Goal: Task Accomplishment & Management: Use online tool/utility

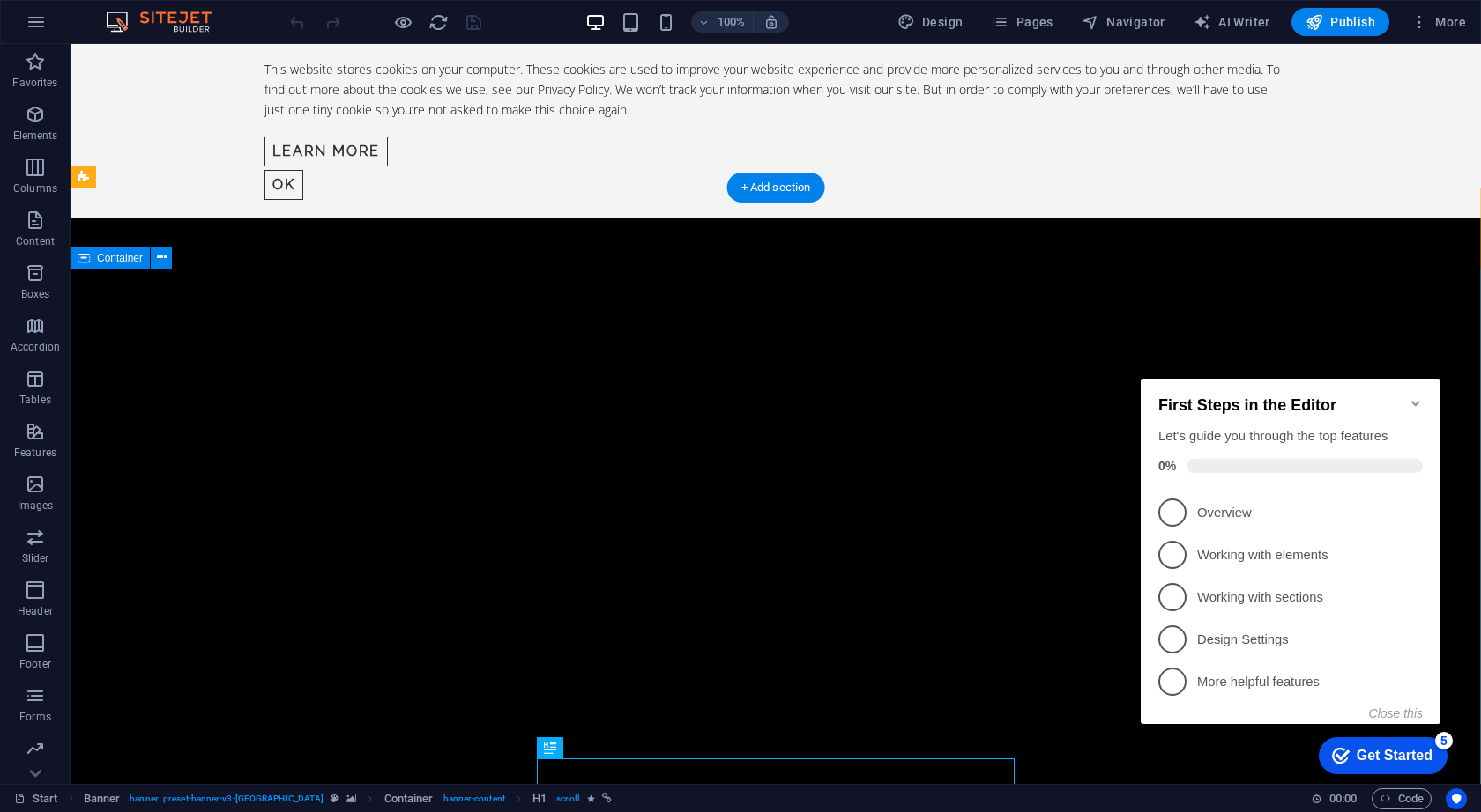
click at [1415, 397] on icon "Minimize checklist" at bounding box center [1415, 404] width 14 height 14
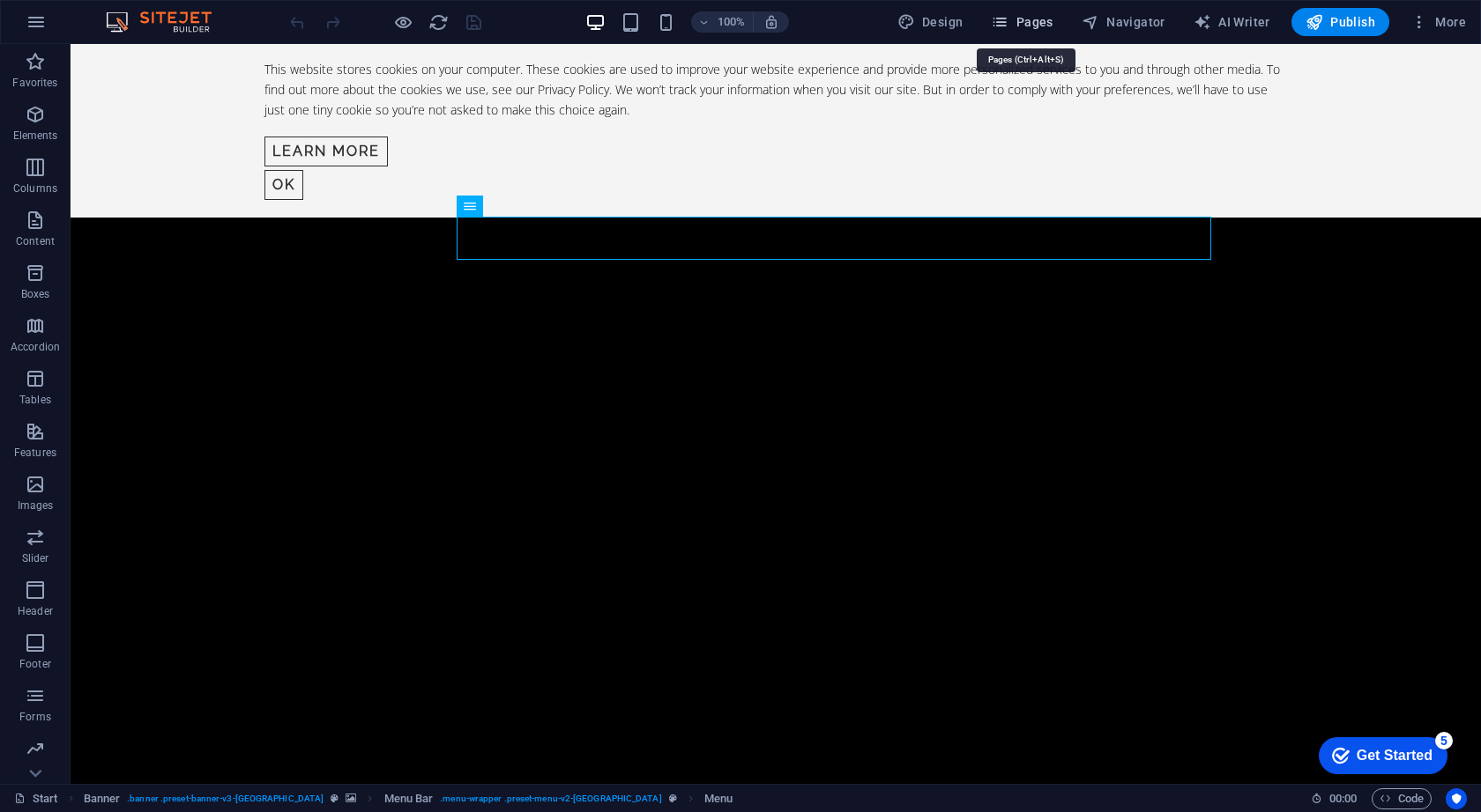
click at [1027, 22] on span "Pages" at bounding box center [1021, 22] width 62 height 18
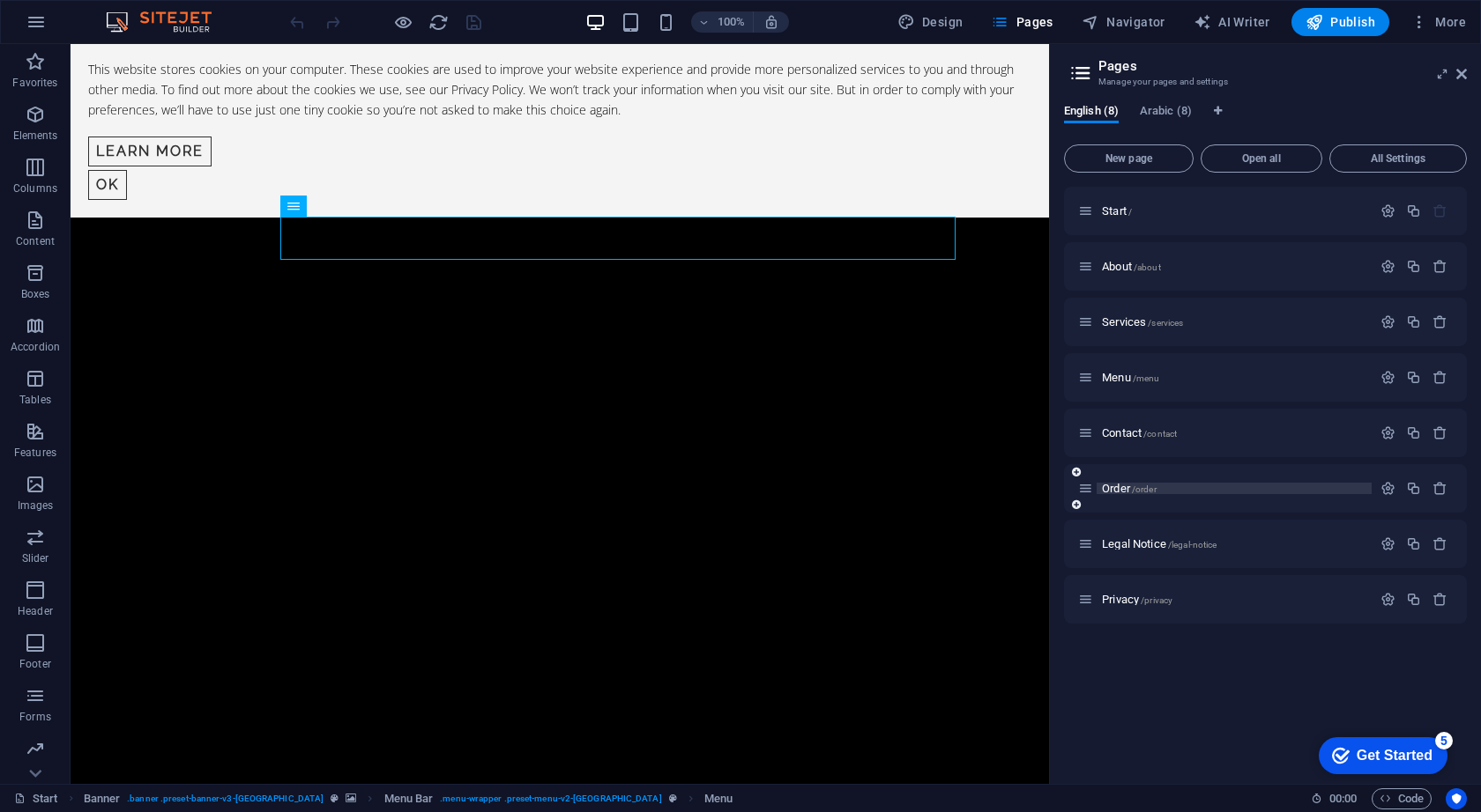
click at [1119, 489] on span "Order /order" at bounding box center [1128, 487] width 55 height 13
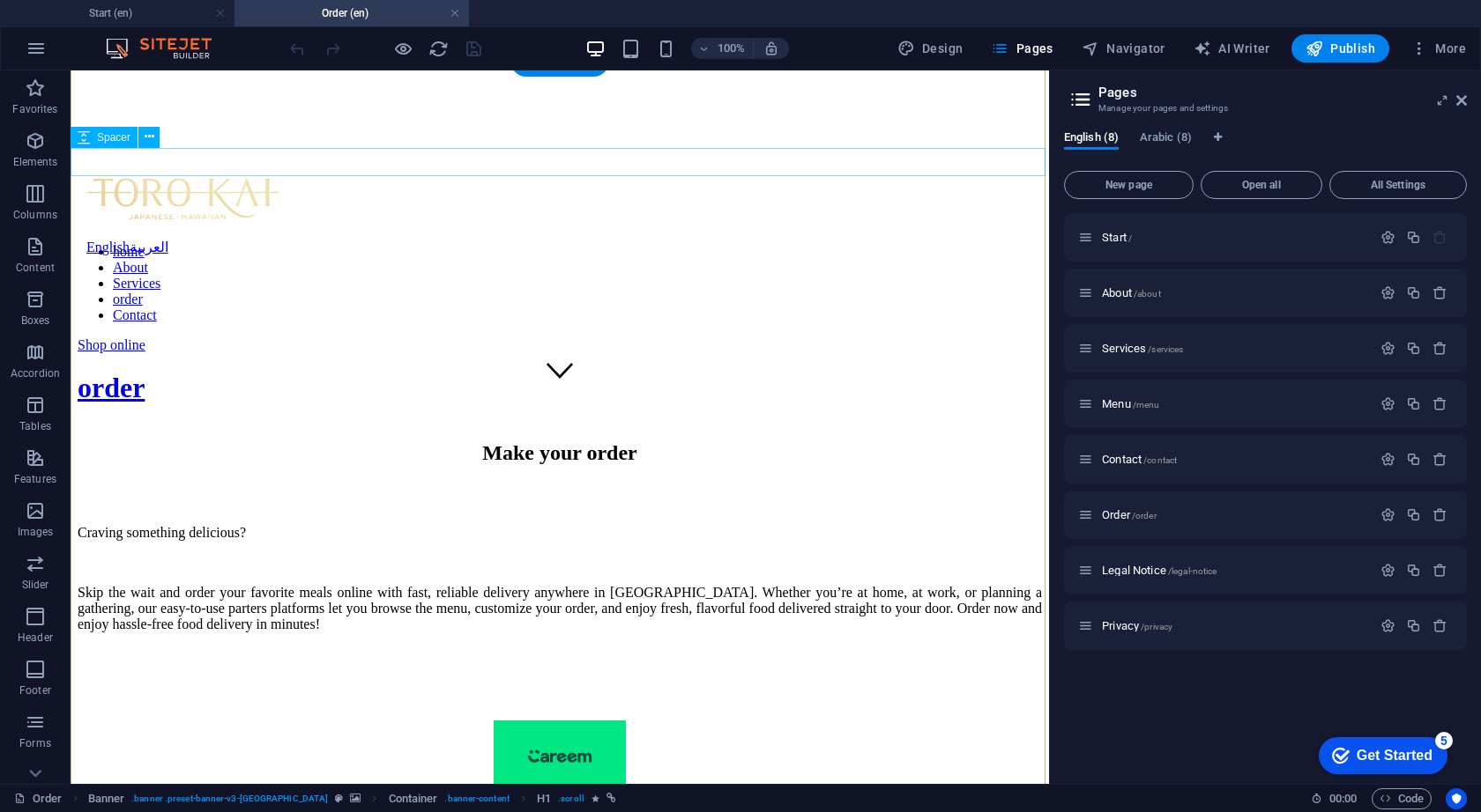
scroll to position [625, 0]
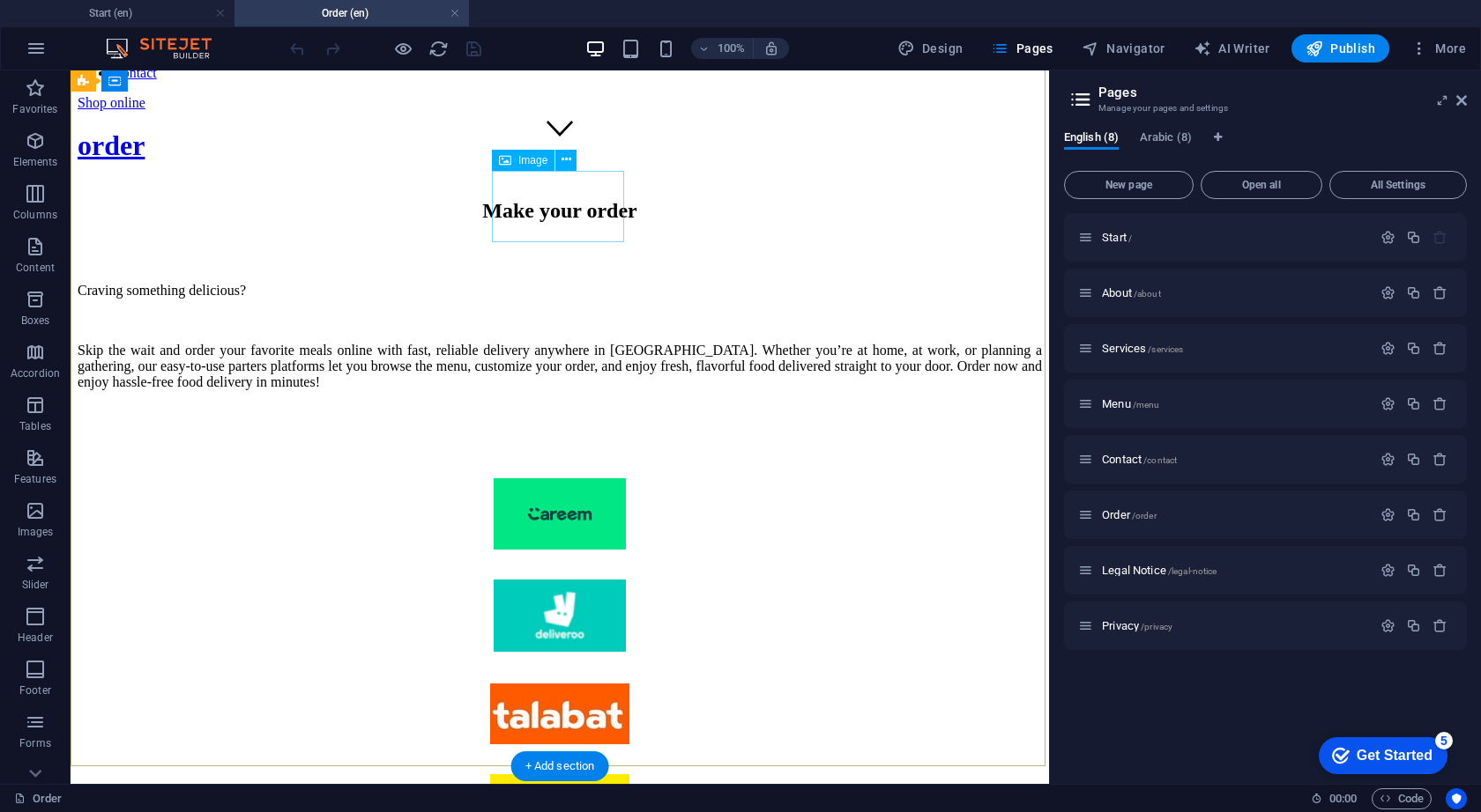
click at [566, 478] on figure at bounding box center [560, 515] width 964 height 75
select select "px"
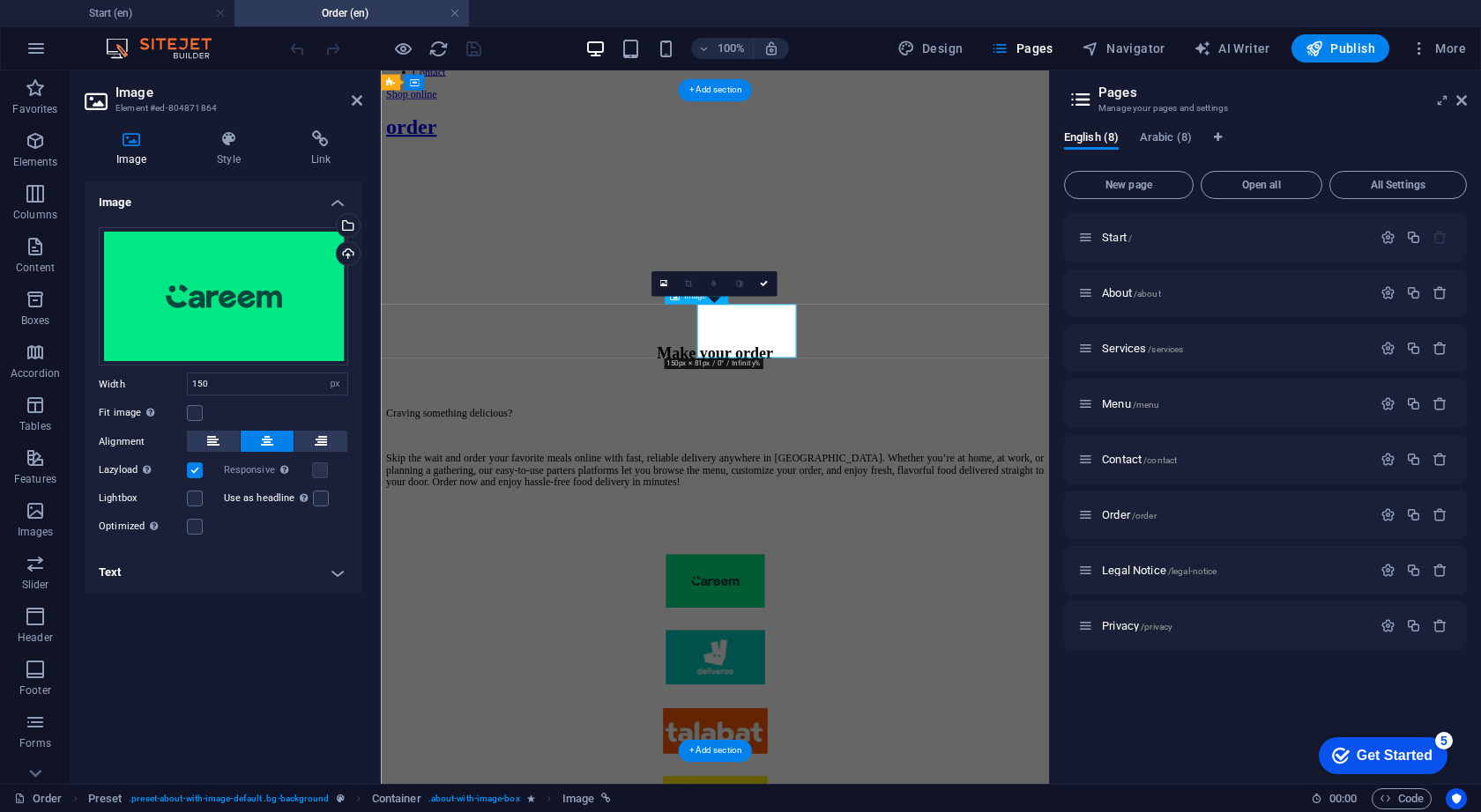
scroll to position [413, 0]
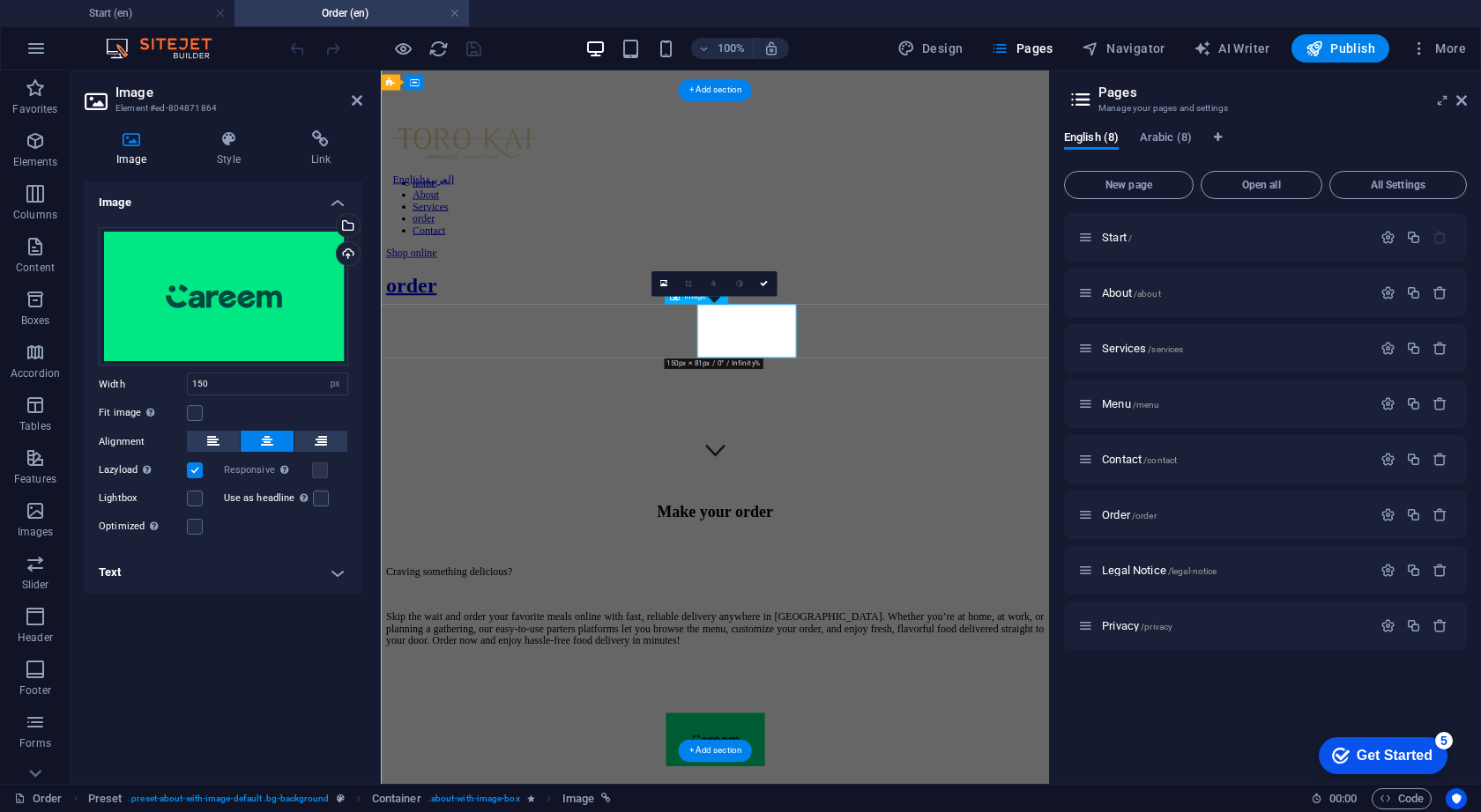
click at [628, 732] on div "Craving something delicious? Skip the wait and order your favorite meals online…" at bounding box center [825, 801] width 876 height 138
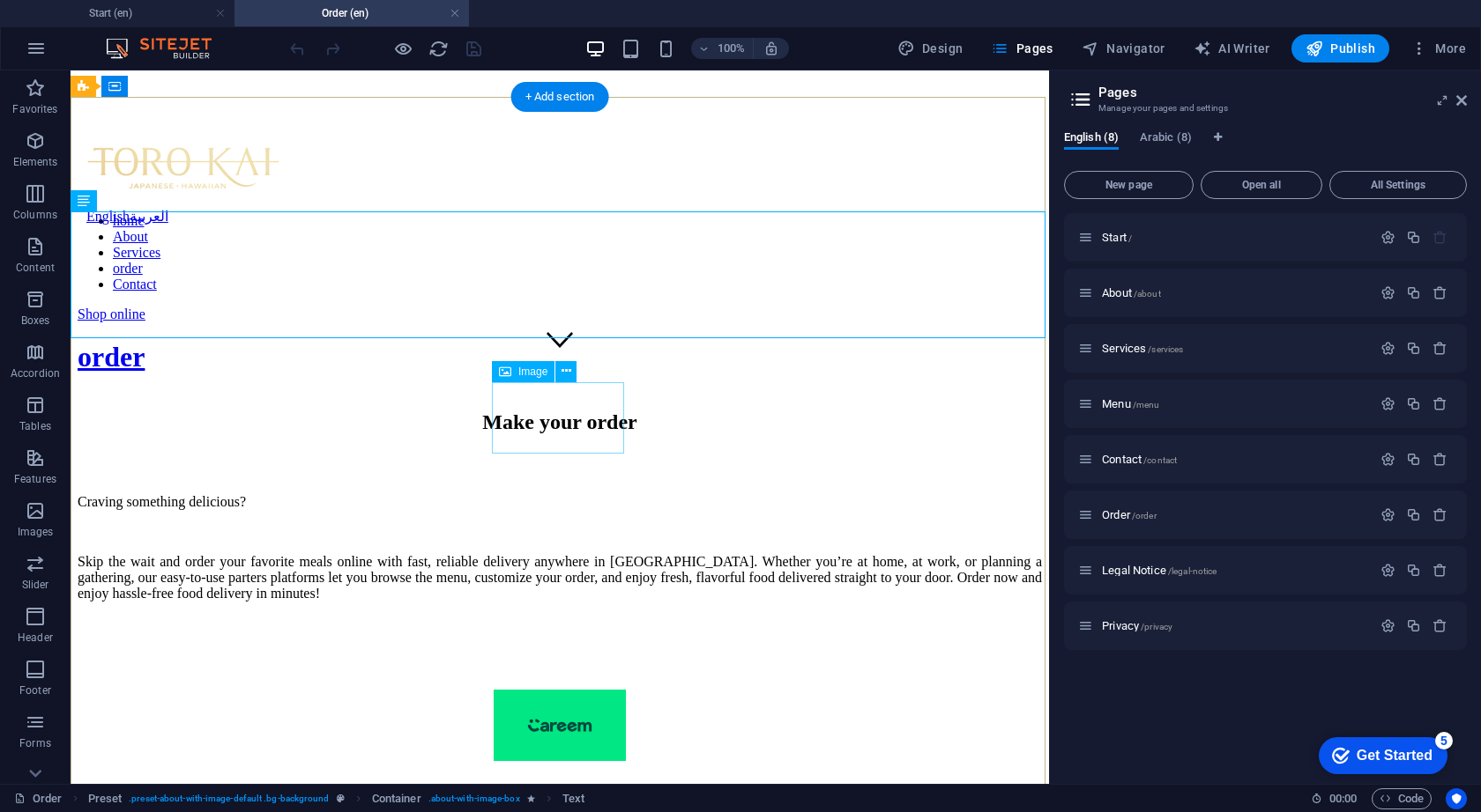
click at [524, 690] on figure at bounding box center [560, 727] width 964 height 75
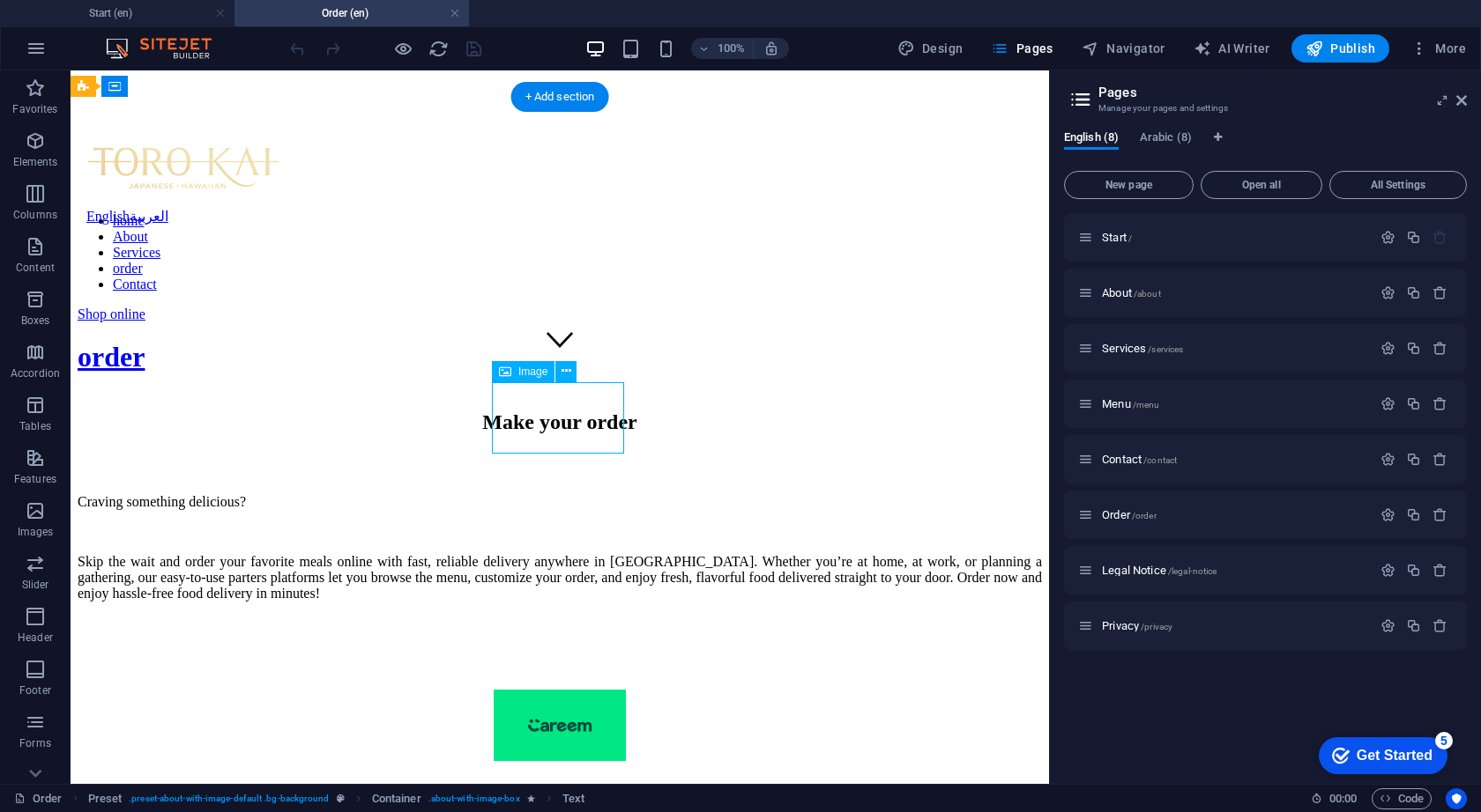
click at [524, 690] on figure at bounding box center [560, 727] width 964 height 75
select select "px"
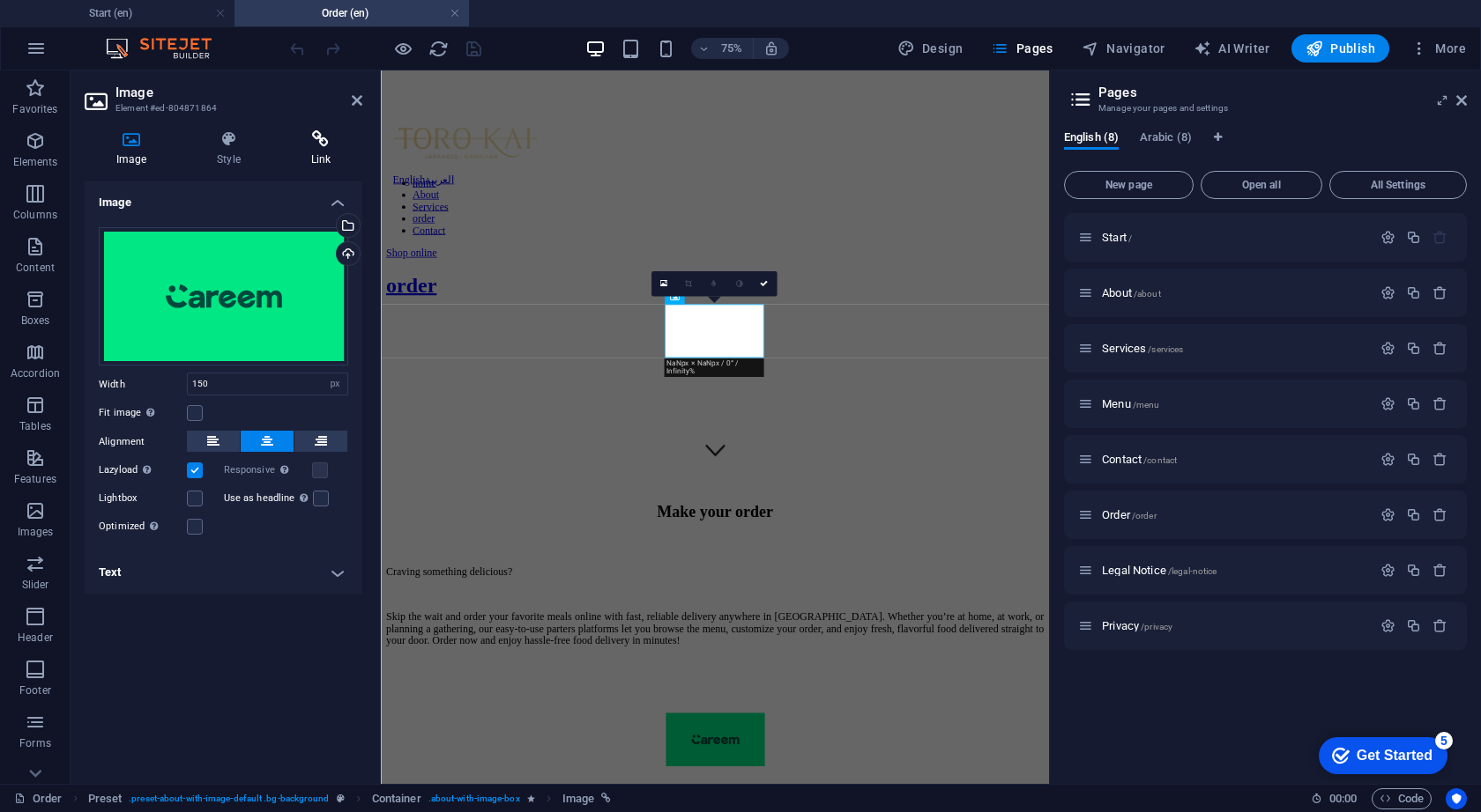
click at [322, 158] on h4 "Link" at bounding box center [321, 149] width 83 height 37
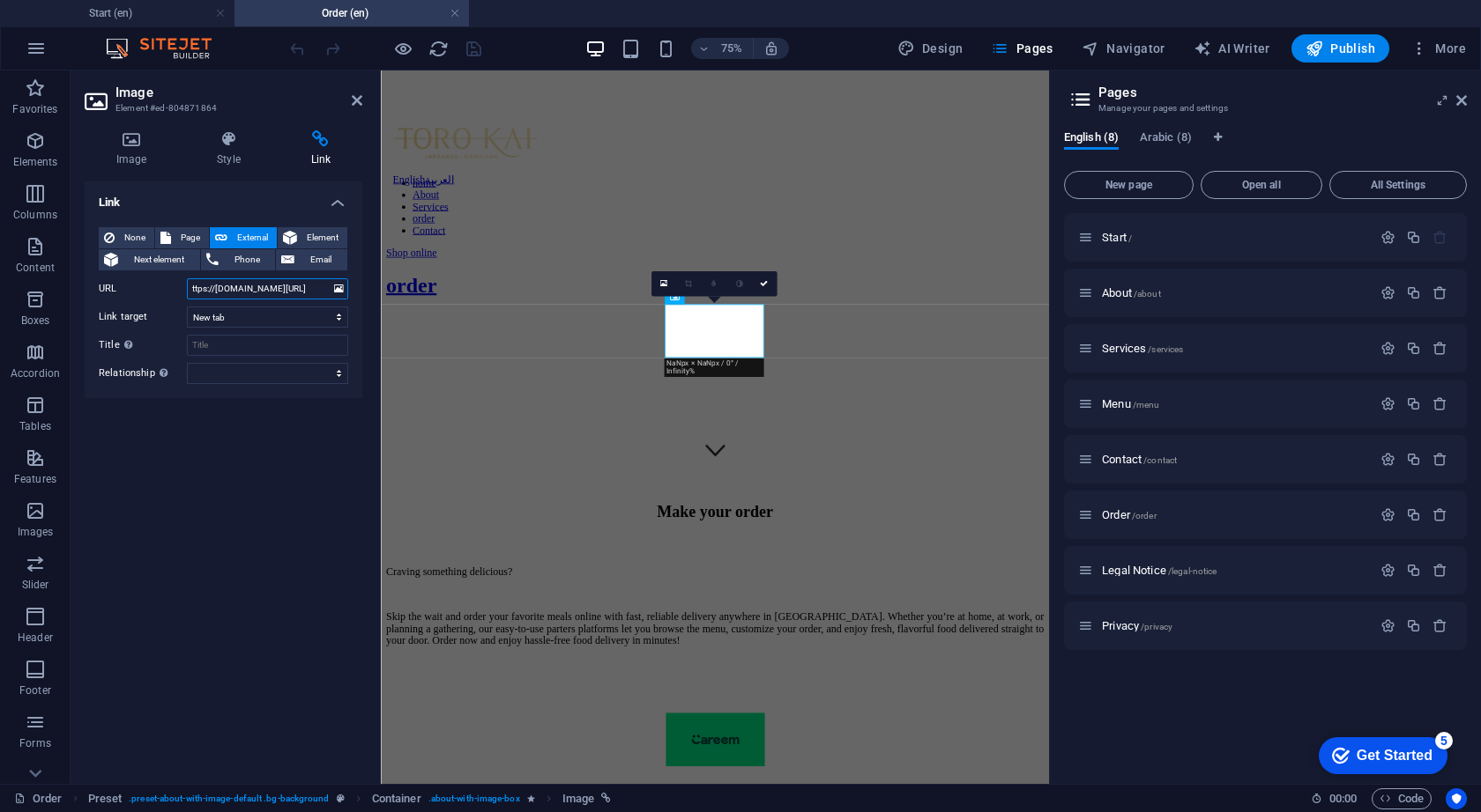
click at [244, 287] on input "ttps://[DOMAIN_NAME][URL]" at bounding box center [267, 289] width 161 height 21
paste input "[URL][DOMAIN_NAME]"
type input "[URL][DOMAIN_NAME]"
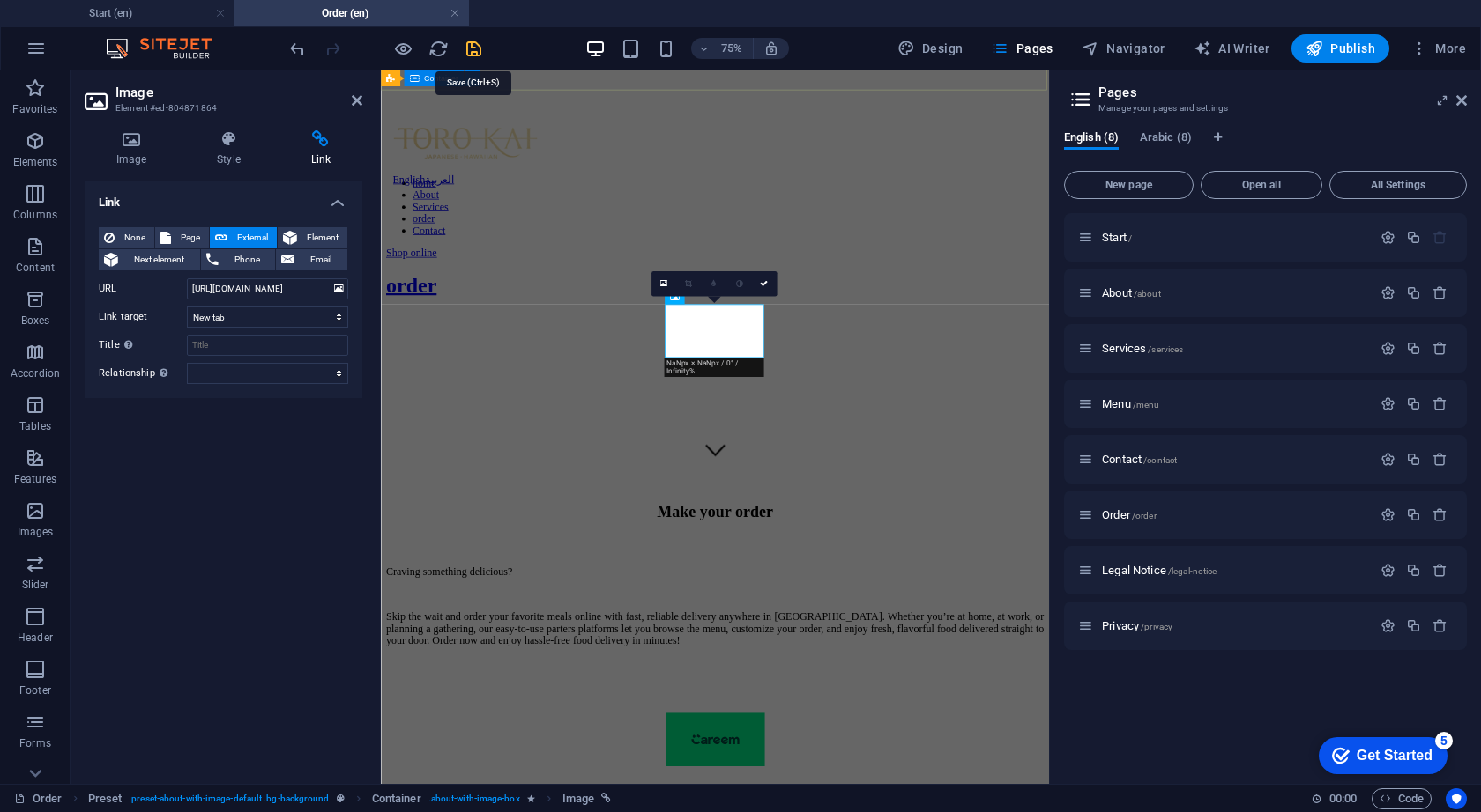
click at [476, 49] on icon "save" at bounding box center [474, 49] width 20 height 20
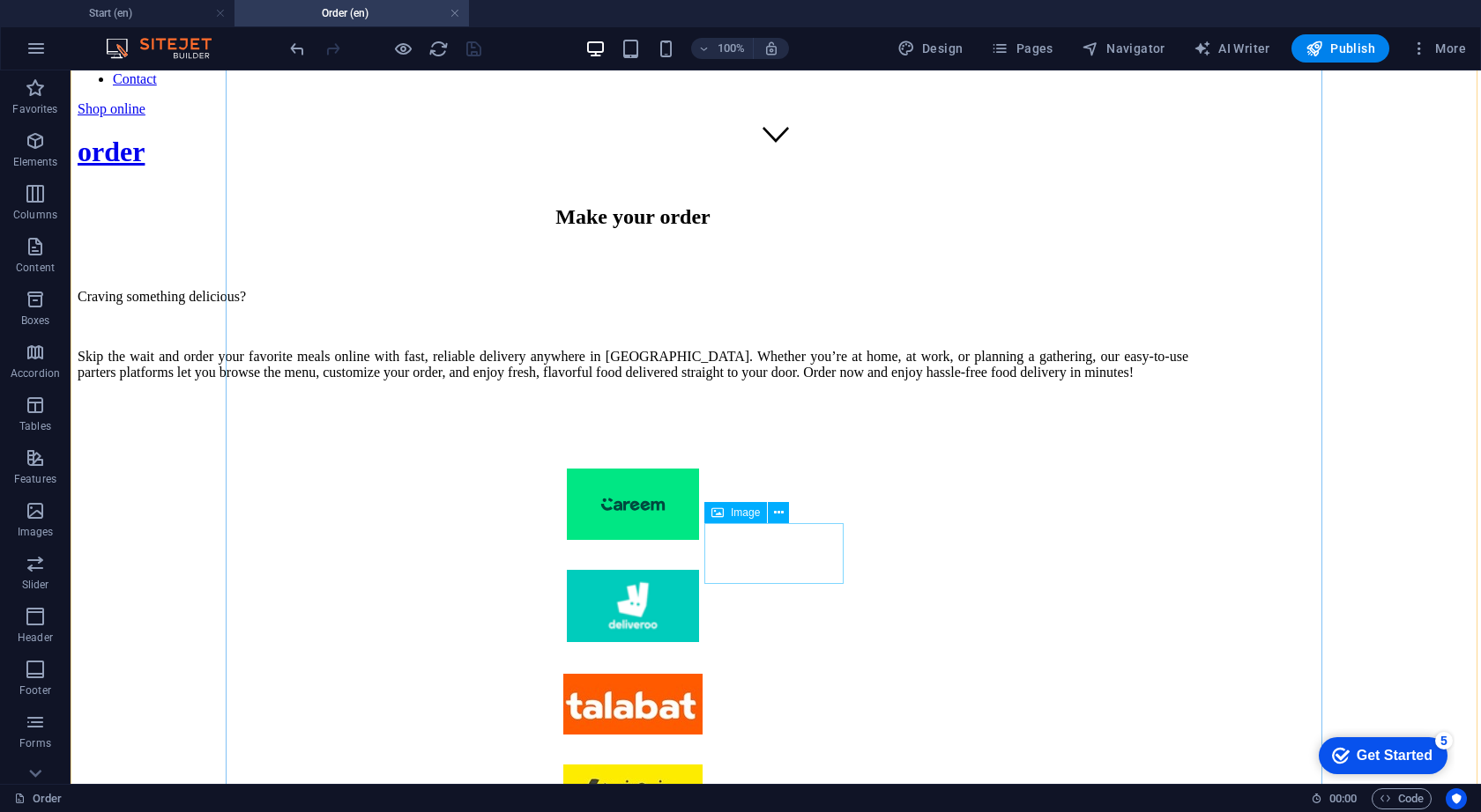
scroll to position [620, 0]
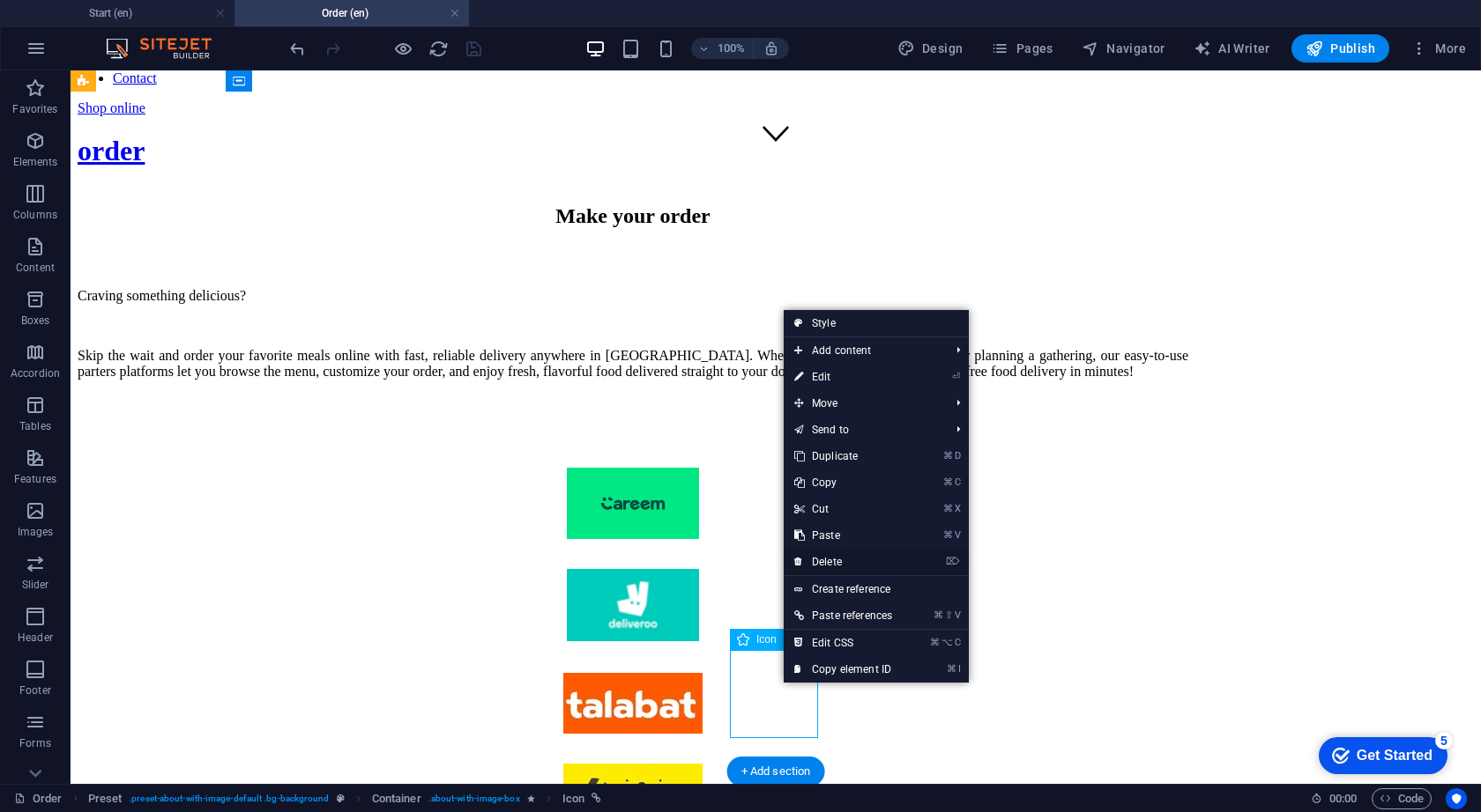
click at [839, 563] on link "⌦ Delete" at bounding box center [842, 561] width 119 height 26
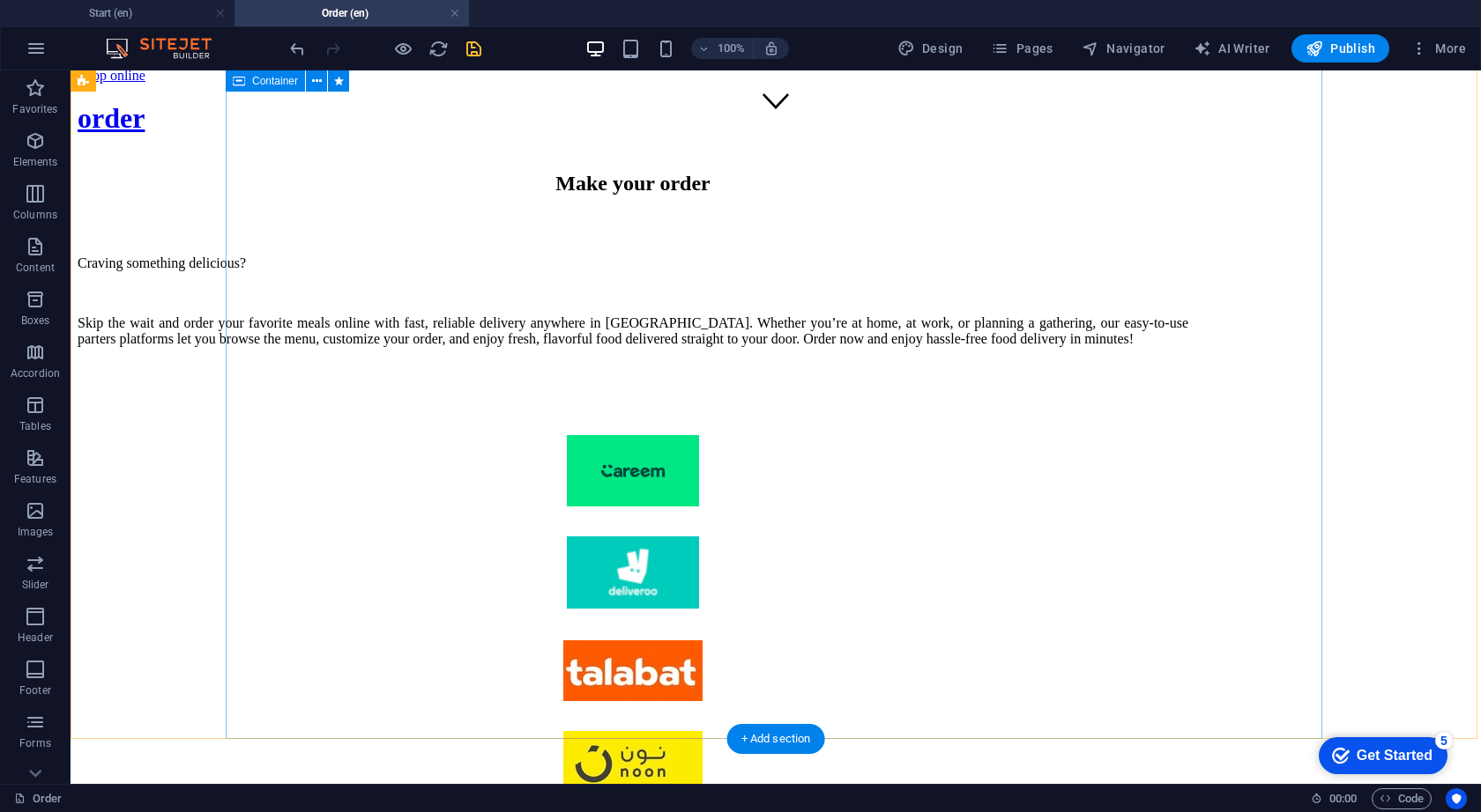
scroll to position [652, 0]
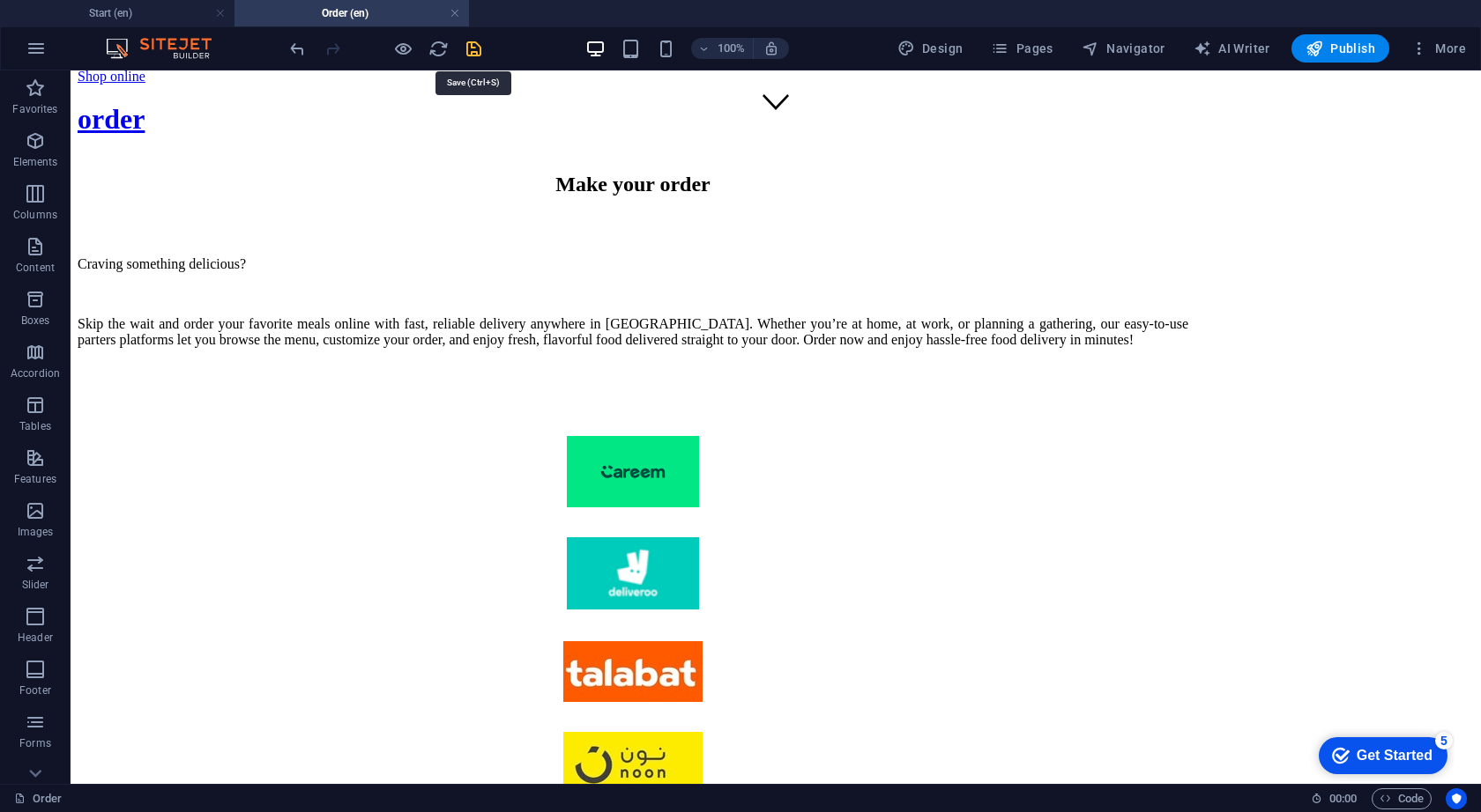
click at [473, 46] on icon "save" at bounding box center [474, 49] width 20 height 20
click at [1029, 52] on span "Pages" at bounding box center [1021, 49] width 62 height 18
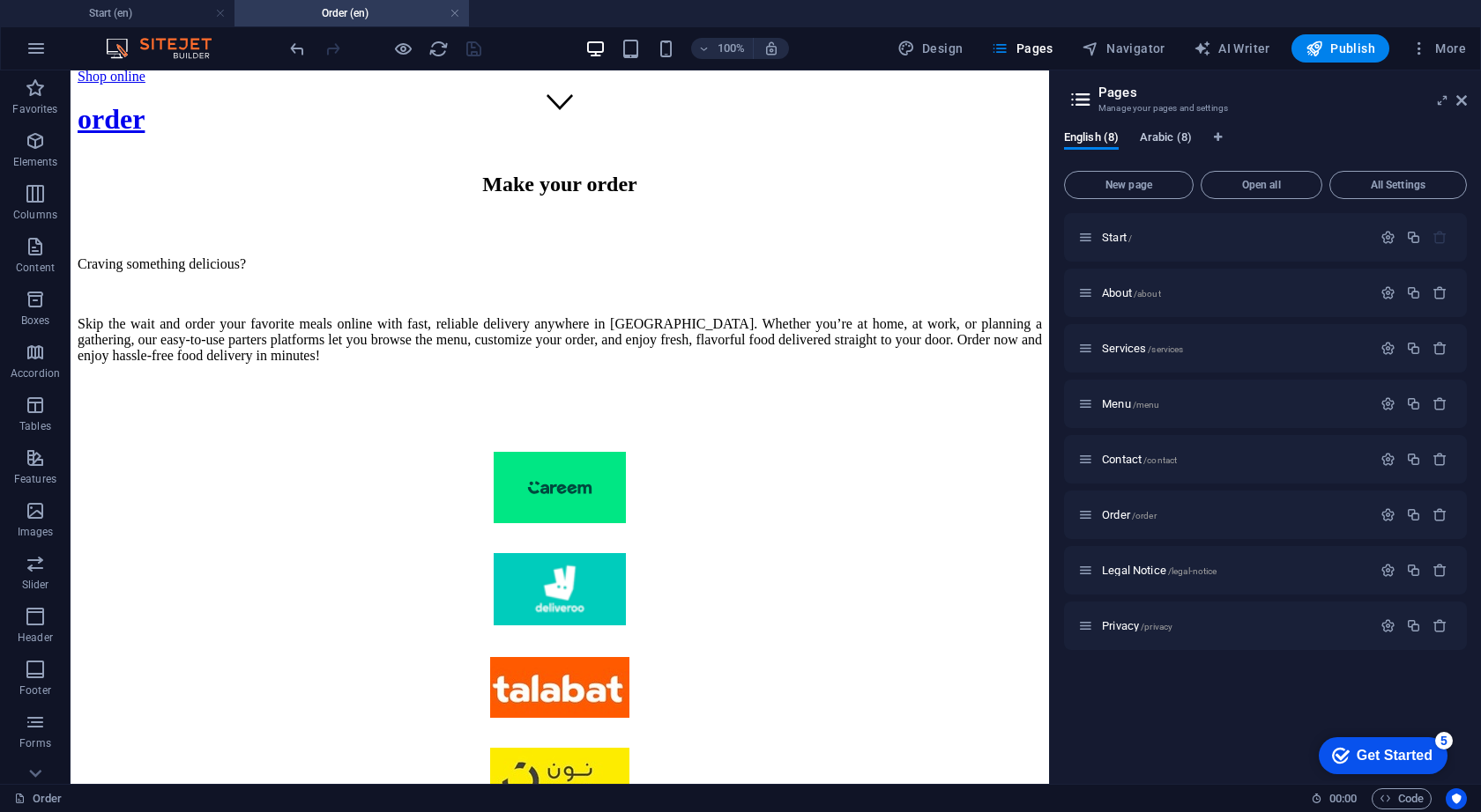
click at [1169, 138] on span "Arabic (8)" at bounding box center [1165, 139] width 52 height 25
click at [1127, 513] on span "Order ar /order-ar" at bounding box center [1139, 514] width 77 height 13
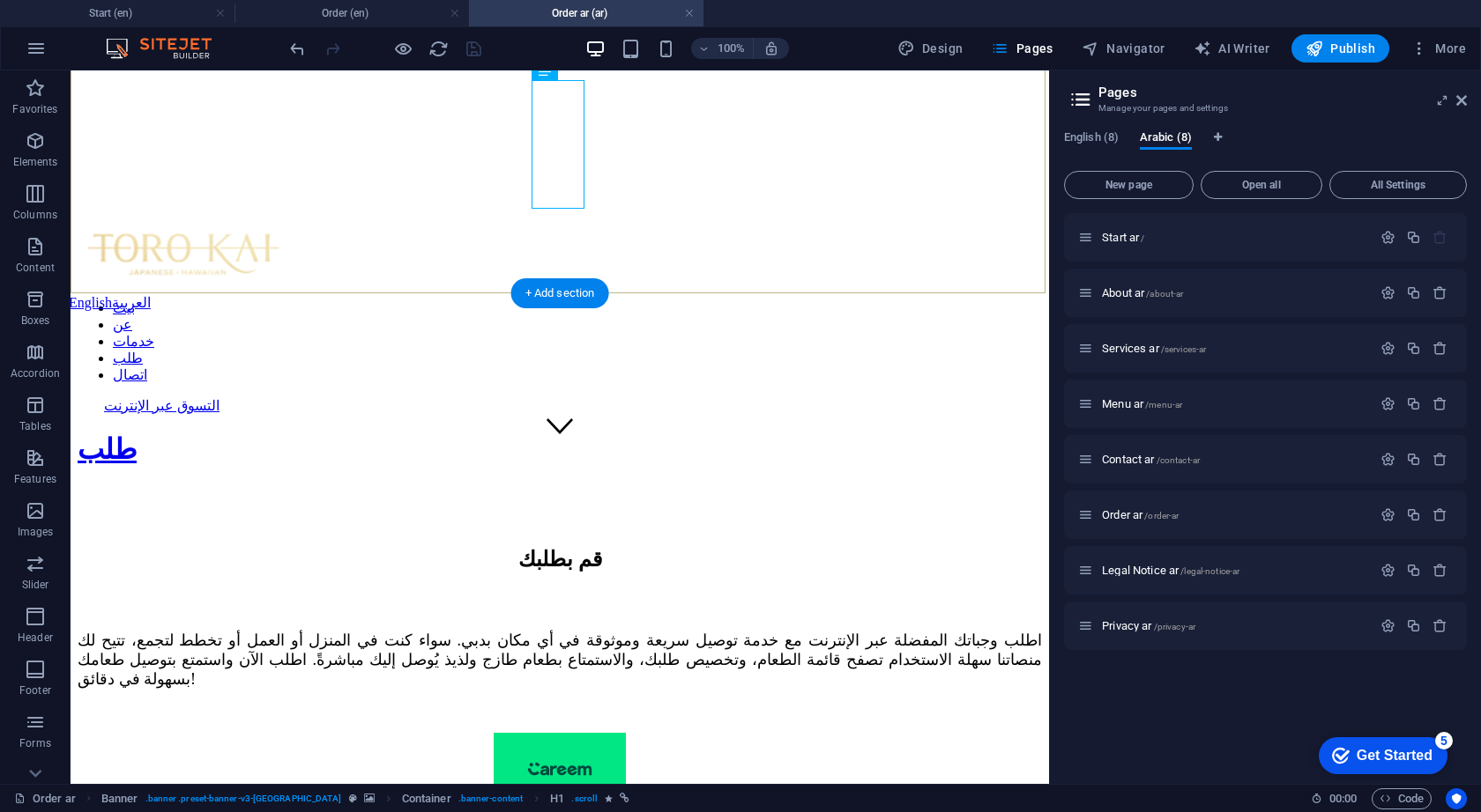
scroll to position [518, 0]
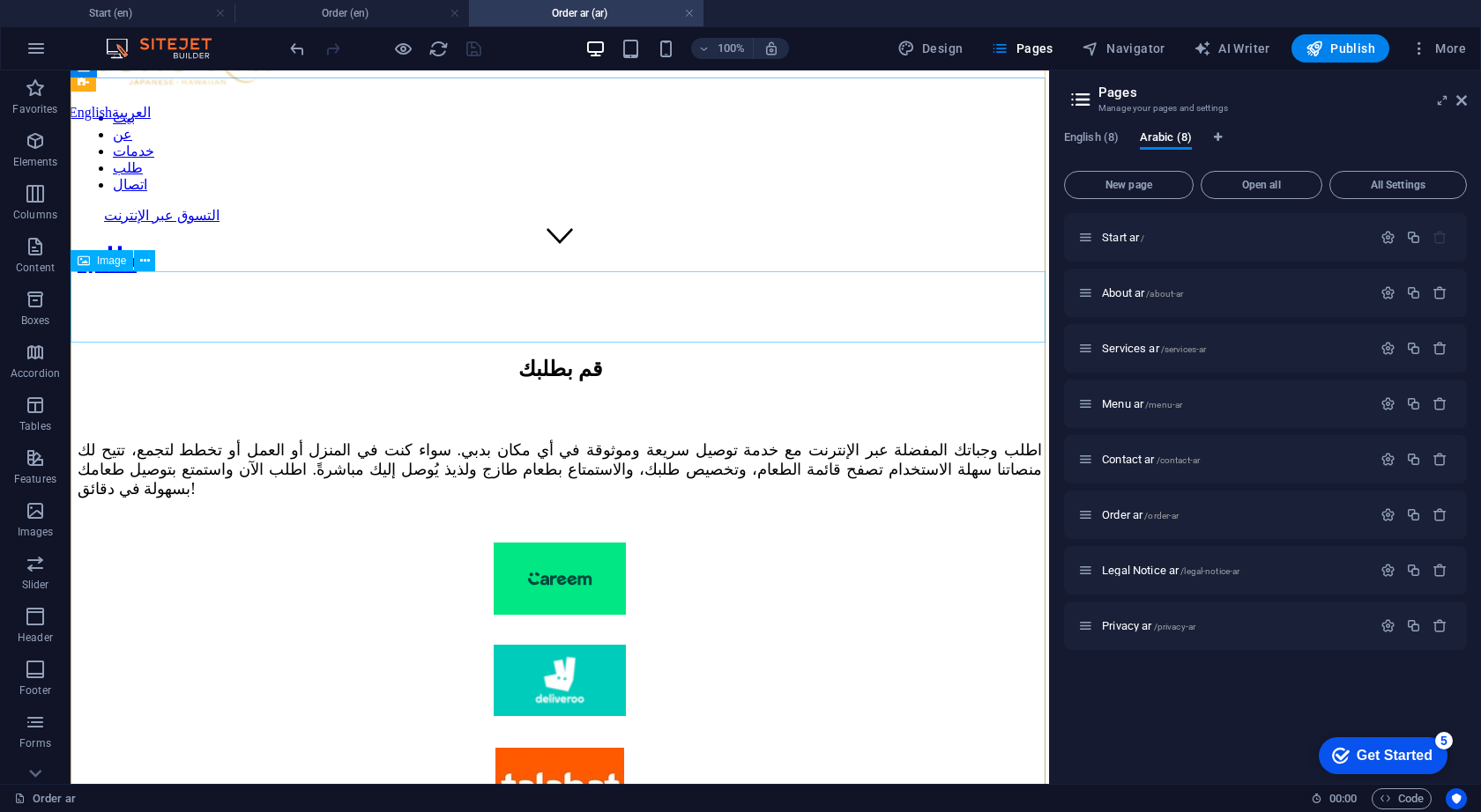
click at [545, 542] on figure at bounding box center [560, 579] width 964 height 75
select select "px"
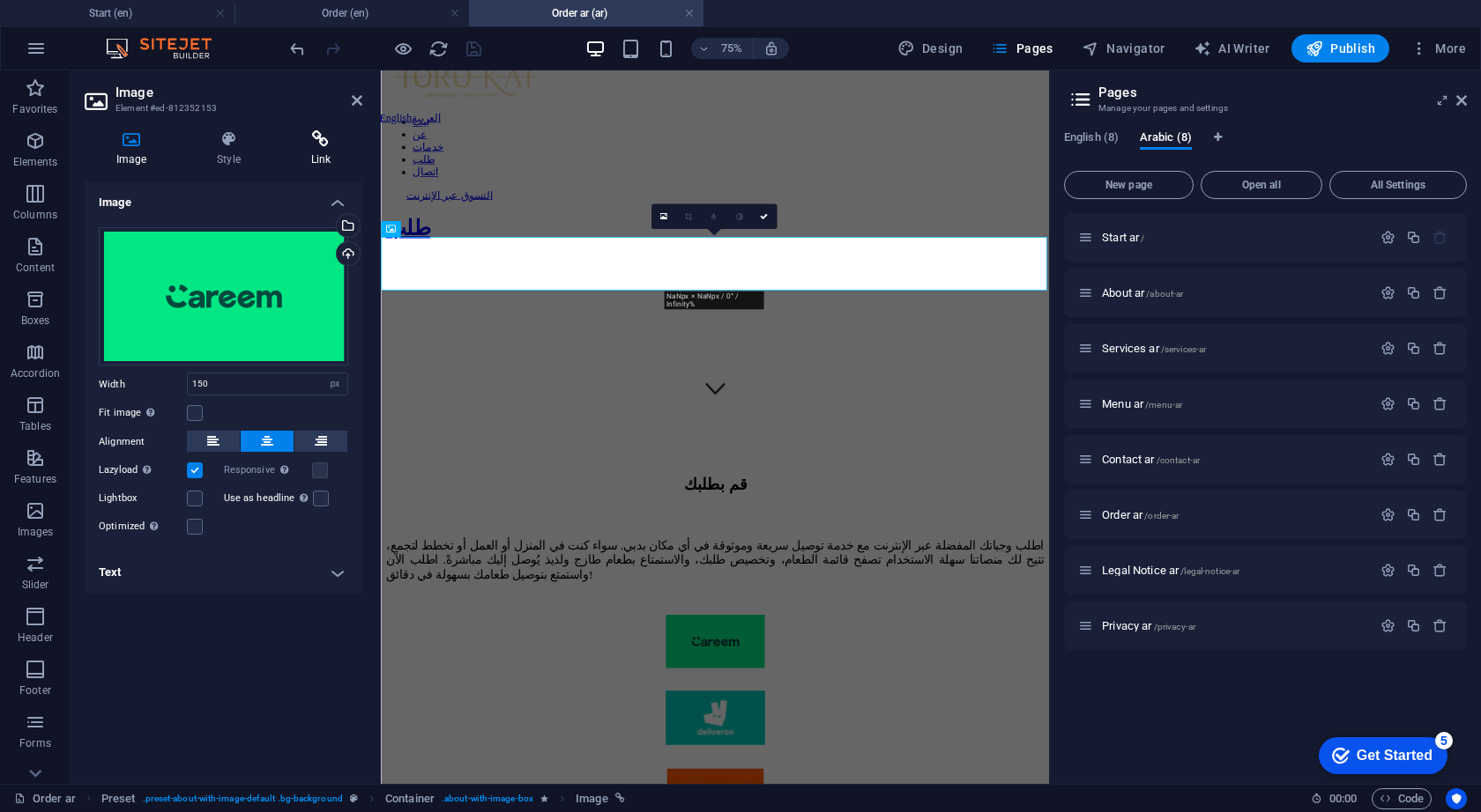
click at [322, 141] on icon at bounding box center [321, 140] width 83 height 18
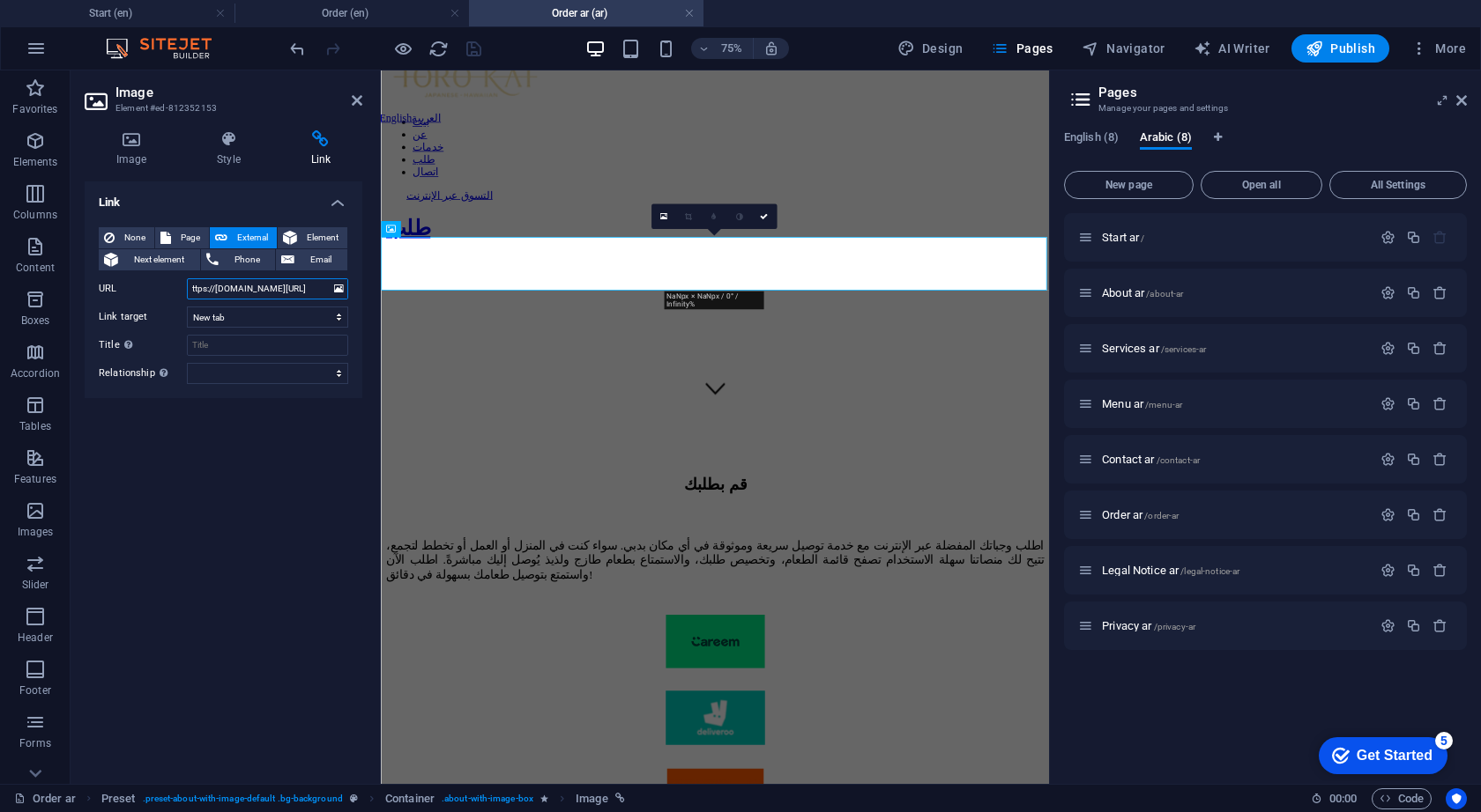
click at [264, 294] on input "ttps://[DOMAIN_NAME][URL]" at bounding box center [267, 289] width 161 height 21
paste input "[URL][DOMAIN_NAME]"
type input "[URL][DOMAIN_NAME]"
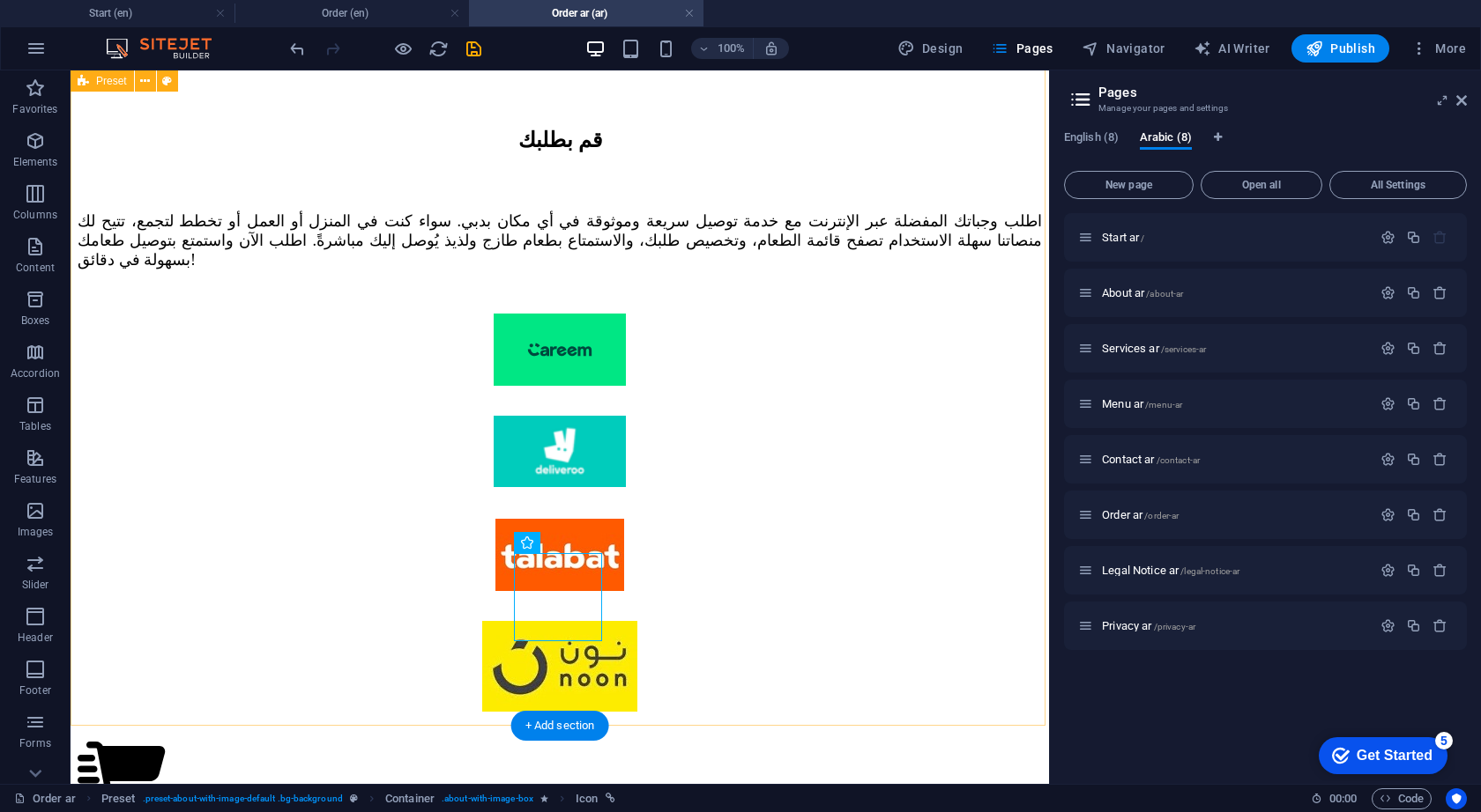
click at [709, 661] on div "قم بطلبك اطلب وجباتك المفضلة عبر الإنترنت مع خدمة توصيل سريعة وموثوقة في أي مكا…" at bounding box center [560, 504] width 964 height 877
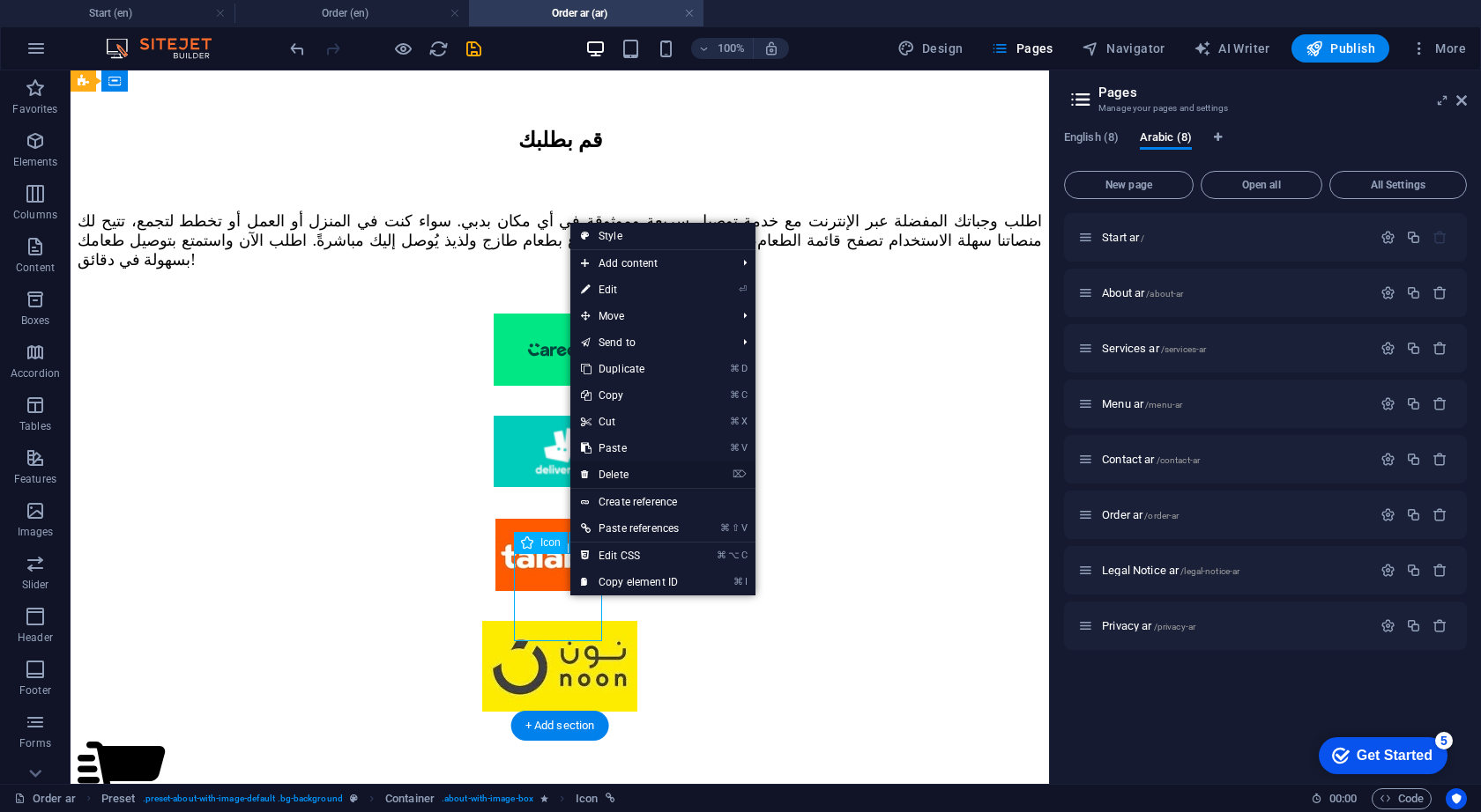
click at [628, 479] on link "⌦ Delete" at bounding box center [630, 474] width 119 height 26
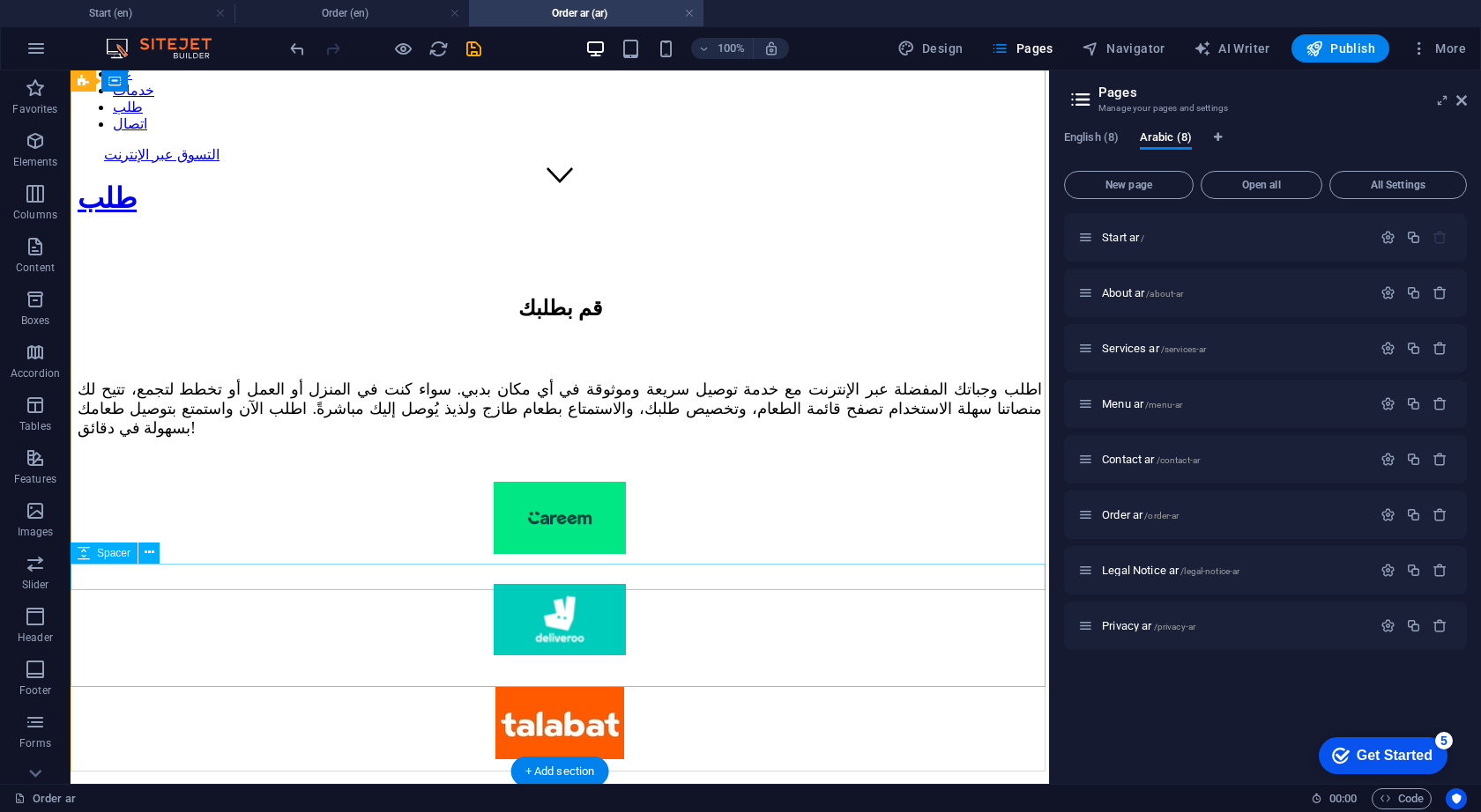
scroll to position [578, 0]
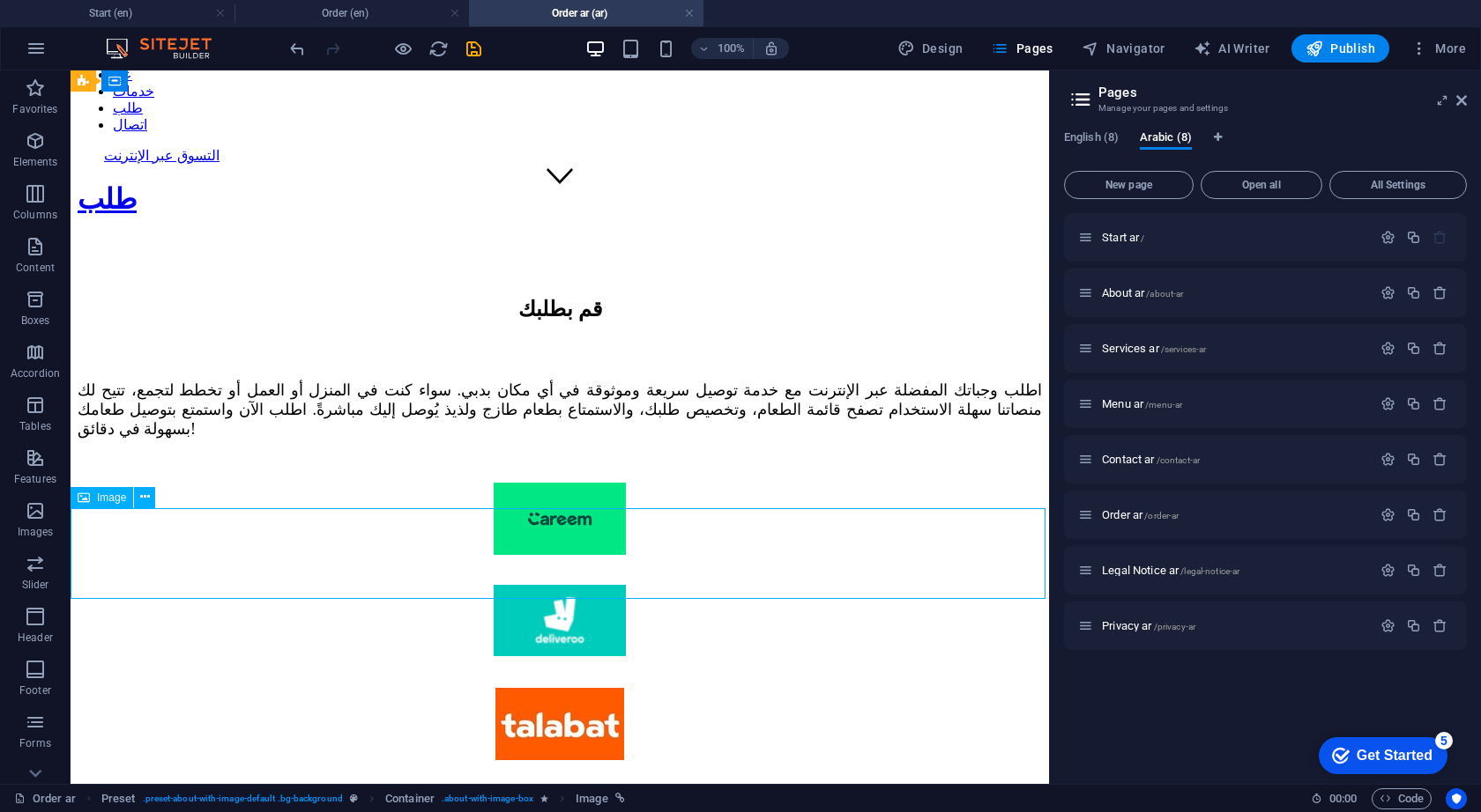
click at [379, 585] on figure at bounding box center [560, 623] width 964 height 76
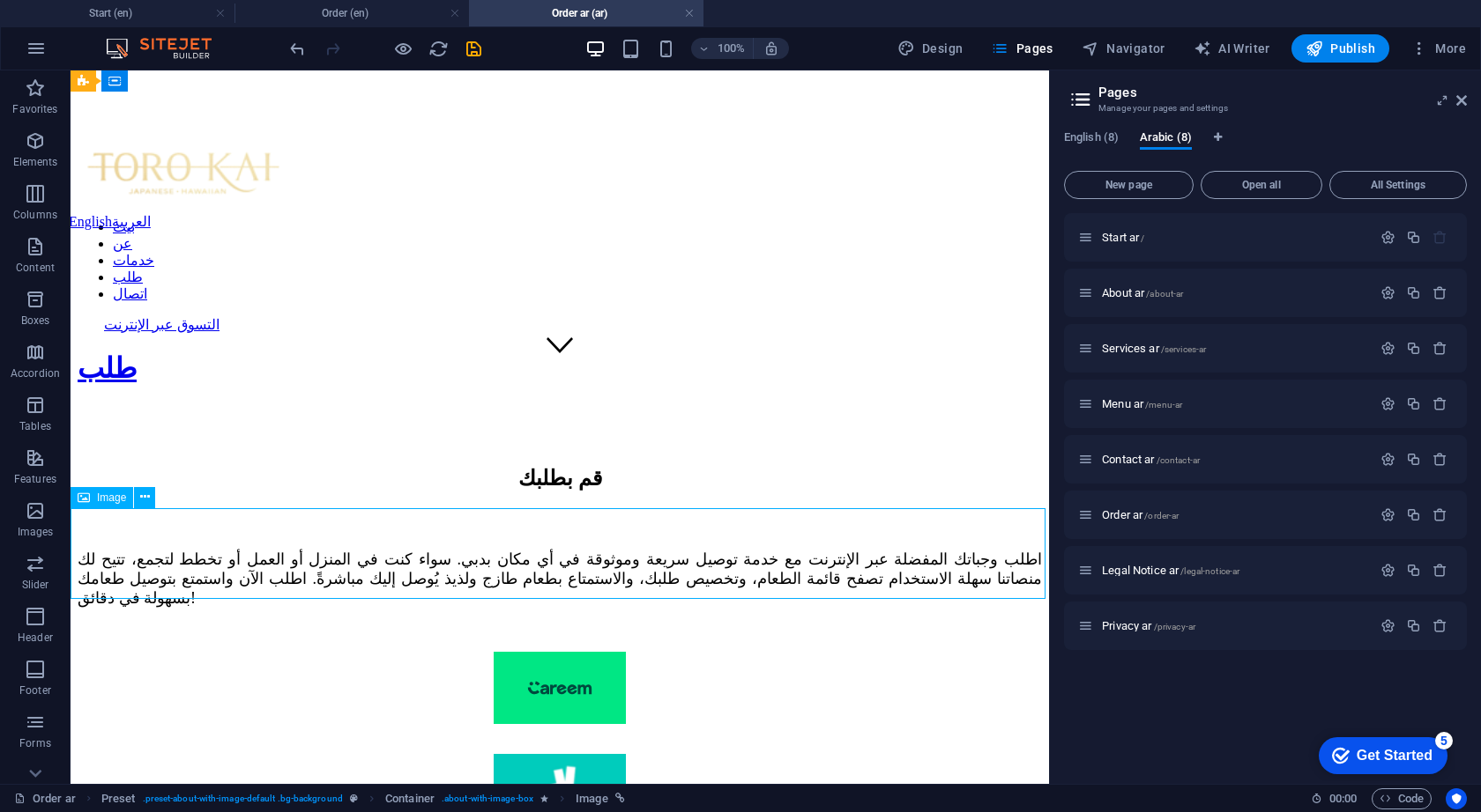
select select "px"
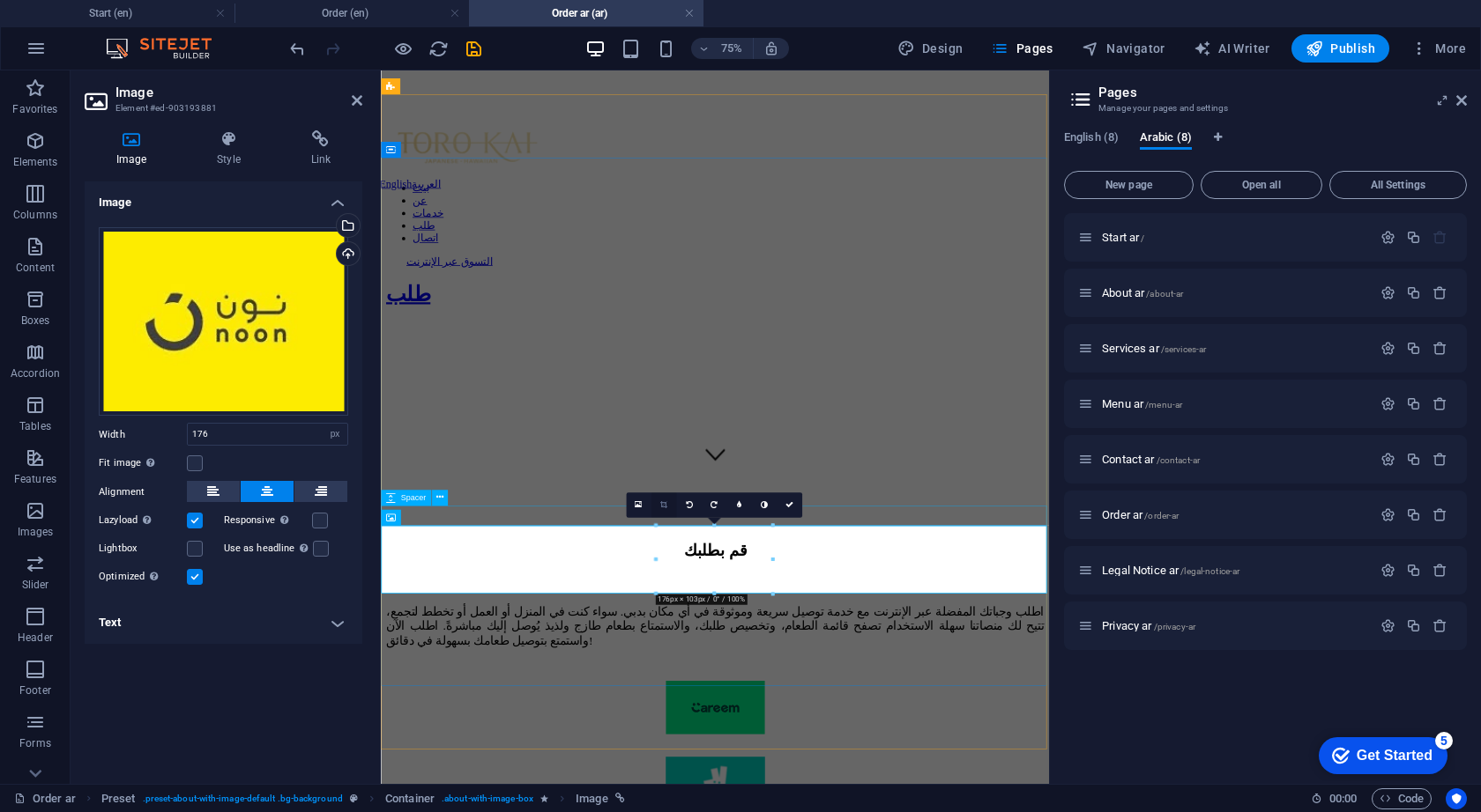
click at [665, 504] on icon at bounding box center [663, 505] width 7 height 8
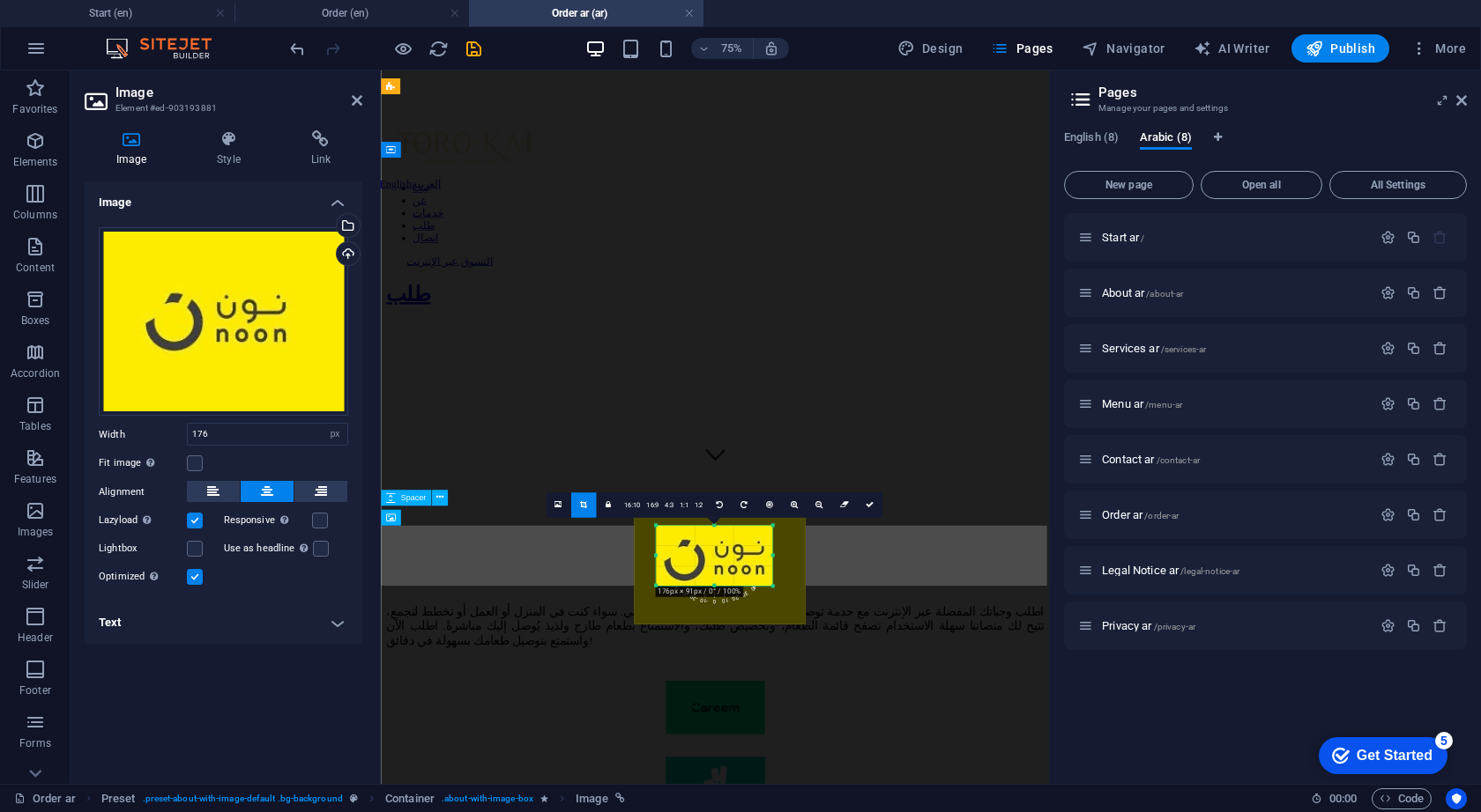
drag, startPoint x: 713, startPoint y: 593, endPoint x: 713, endPoint y: 583, distance: 10.0
click at [713, 582] on div "180 170 160 150 140 130 120 110 100 90 80 70 60 50 40 30 20 10 0 -10 -20 -30 -4…" at bounding box center [714, 555] width 116 height 60
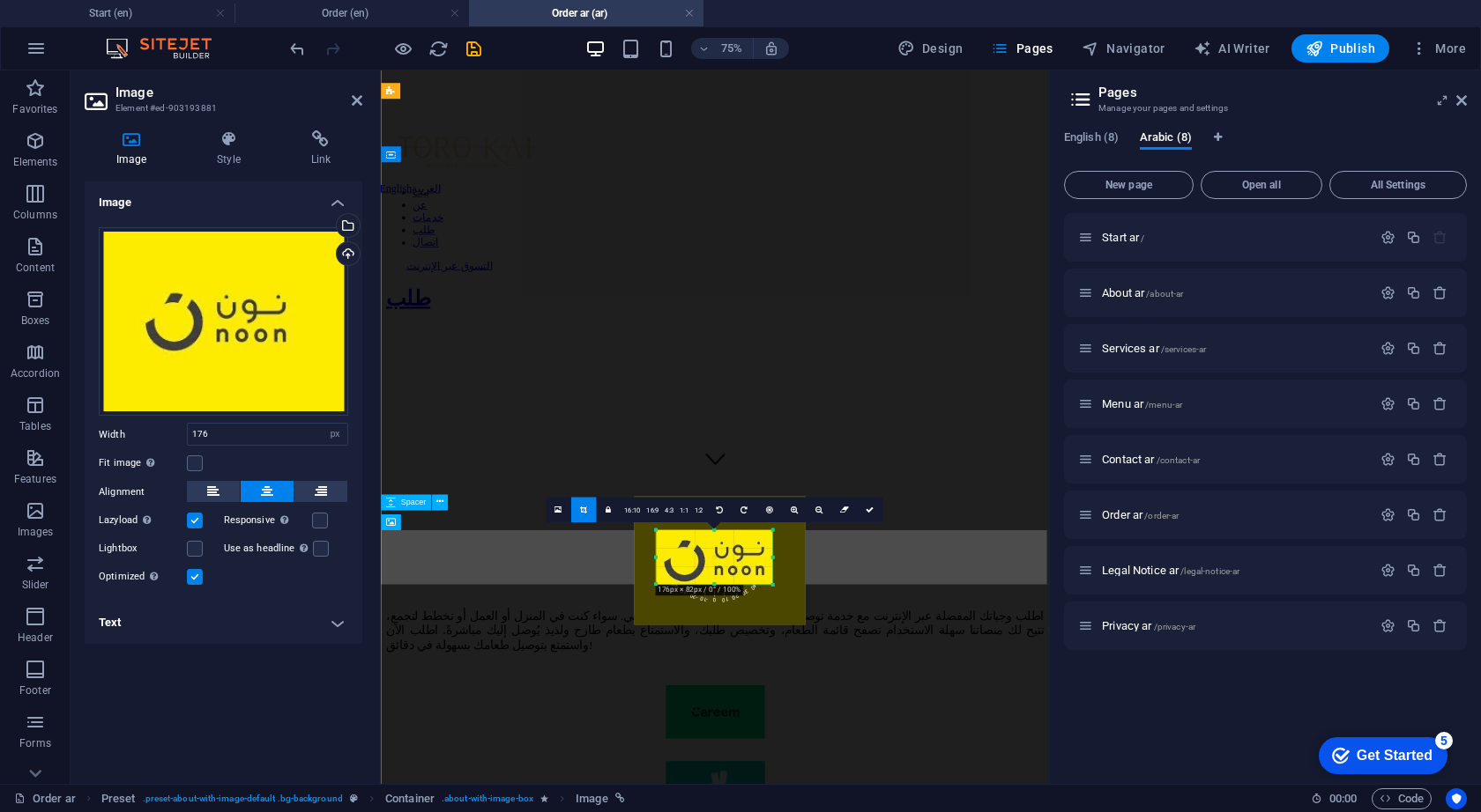
click at [715, 531] on div at bounding box center [714, 529] width 116 height 4
click at [766, 555] on div "180 170 160 150 140 130 120 110 100 90 80 70 60 50 40 30 20 10 0 -10 -20 -30 -4…" at bounding box center [714, 557] width 114 height 55
click at [661, 554] on div "180 170 160 150 140 130 120 110 100 90 80 70 60 50 40 30 20 10 0 -10 -20 -30 -4…" at bounding box center [714, 557] width 110 height 55
click at [794, 512] on icon at bounding box center [793, 509] width 7 height 8
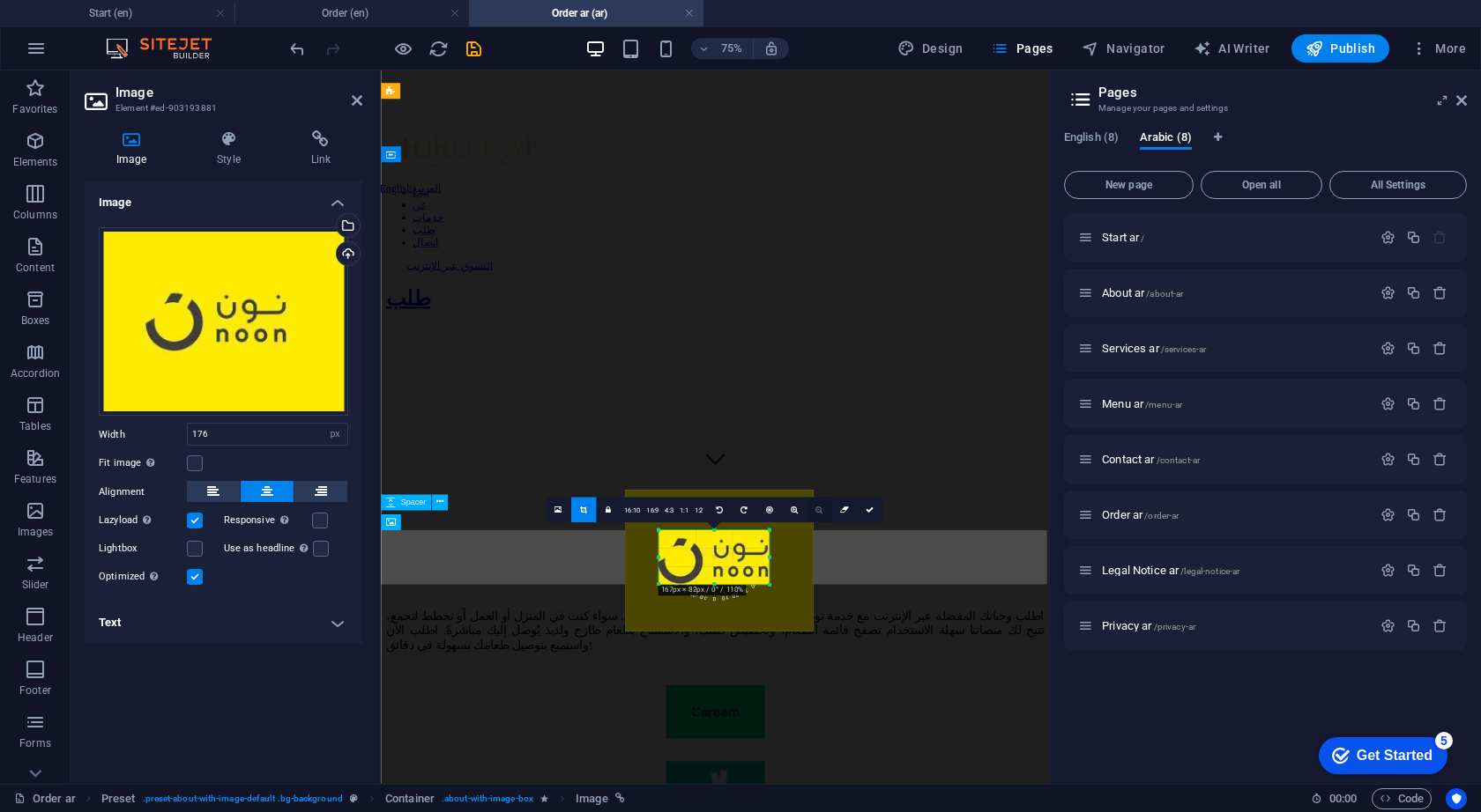
click at [820, 512] on icon at bounding box center [818, 509] width 7 height 8
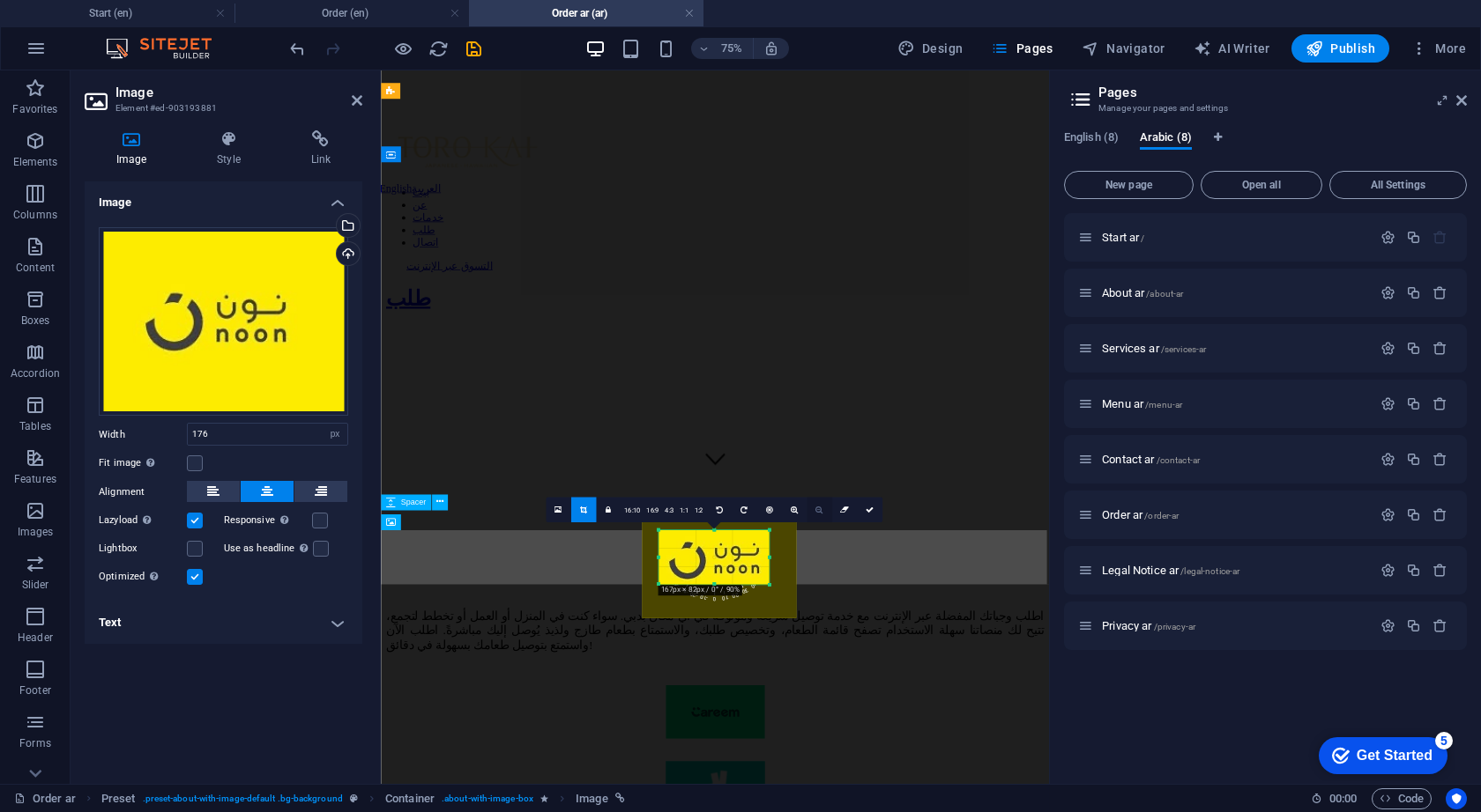
click at [820, 512] on icon at bounding box center [818, 509] width 7 height 8
drag, startPoint x: 764, startPoint y: 558, endPoint x: 756, endPoint y: 548, distance: 12.8
click at [756, 548] on div at bounding box center [714, 557] width 137 height 102
click at [761, 549] on div at bounding box center [714, 558] width 137 height 102
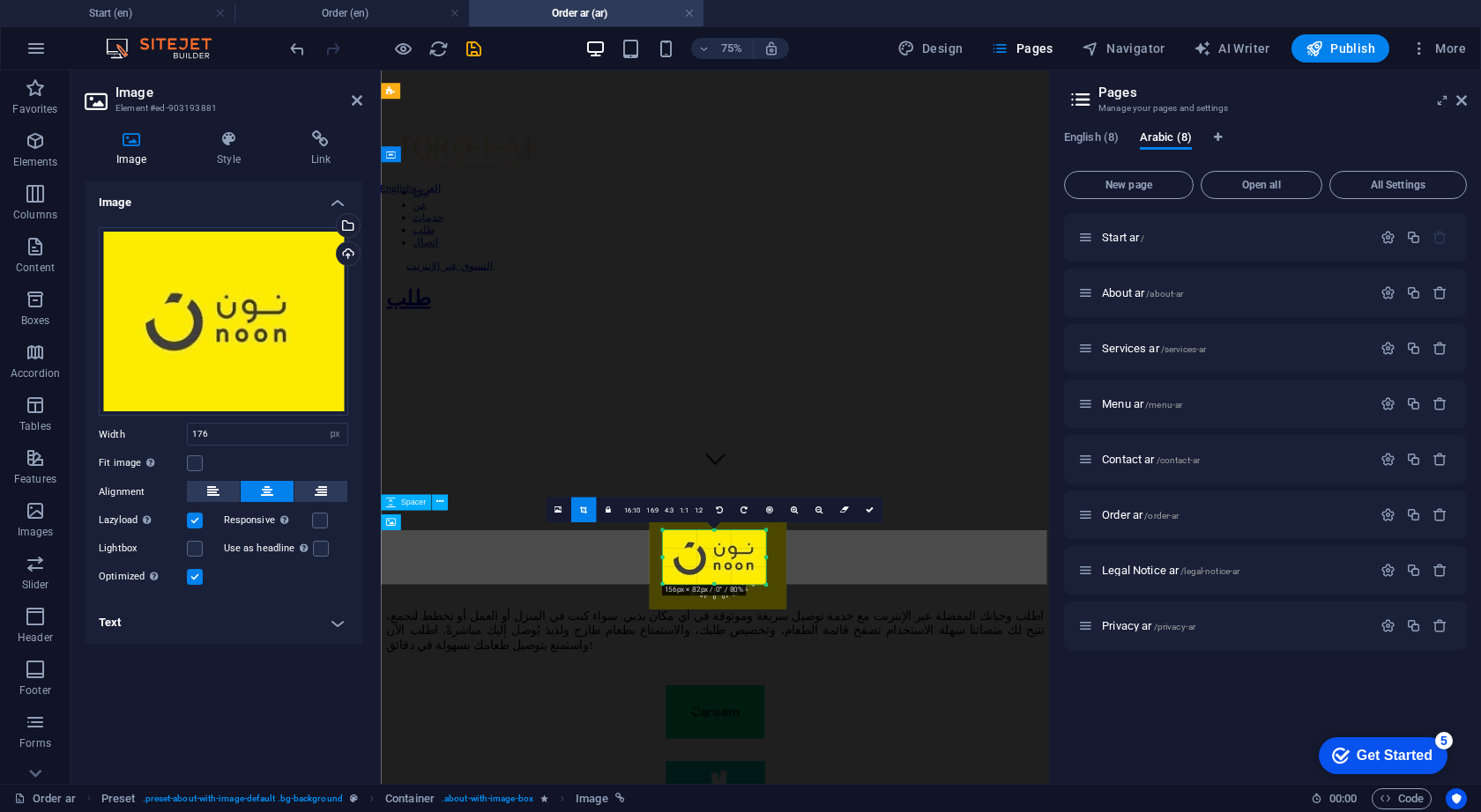
drag, startPoint x: 767, startPoint y: 556, endPoint x: 757, endPoint y: 556, distance: 10.0
click at [757, 556] on div "180 170 160 150 140 130 120 110 100 90 80 70 60 50 40 30 20 10 0 -10 -20 -30 -4…" at bounding box center [713, 557] width 103 height 55
click at [669, 556] on div "180 170 160 150 140 130 120 110 100 90 80 70 60 50 40 30 20 10 0 -10 -20 -30 -4…" at bounding box center [714, 557] width 97 height 55
click at [867, 510] on icon at bounding box center [869, 509] width 8 height 8
type input "147"
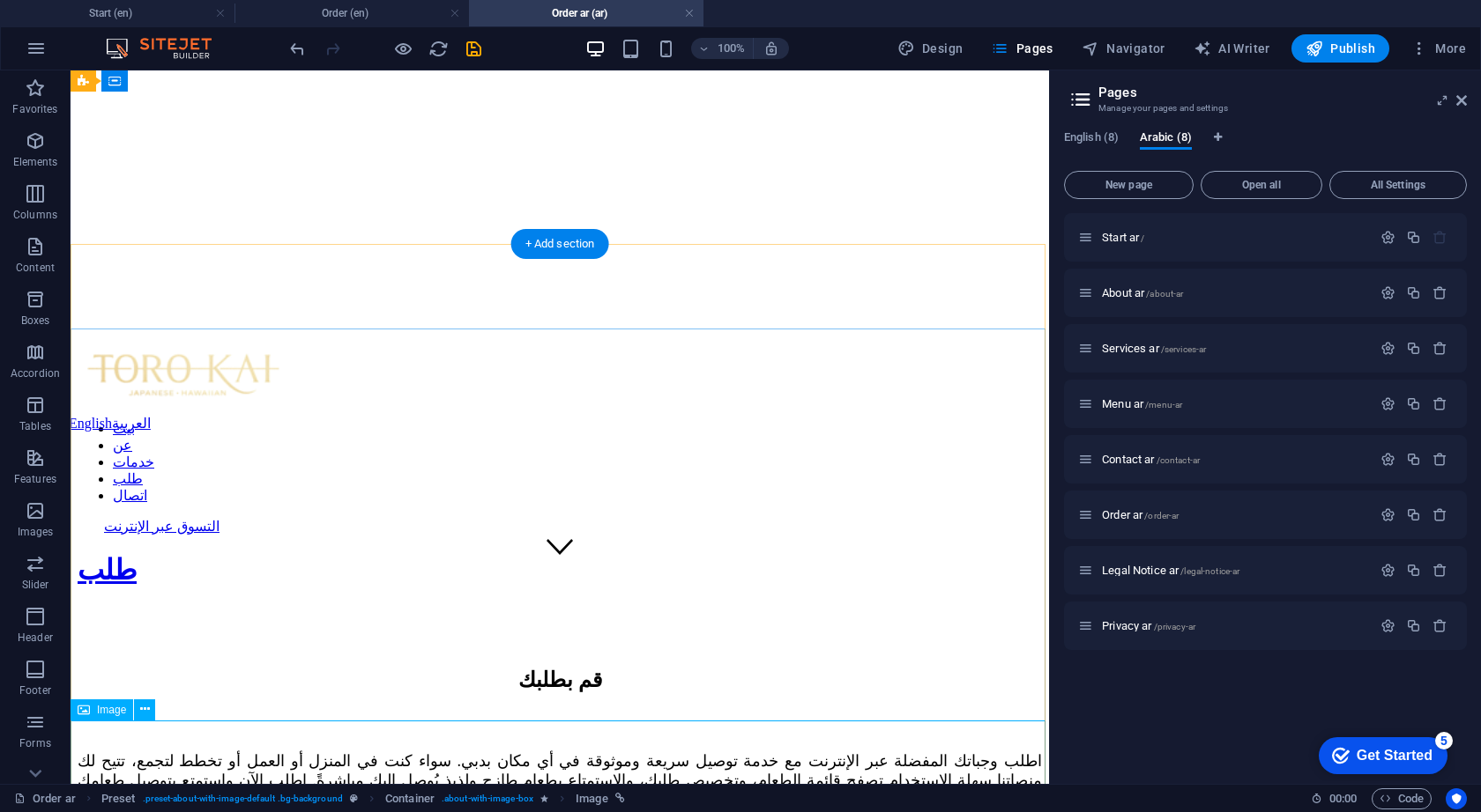
scroll to position [191, 0]
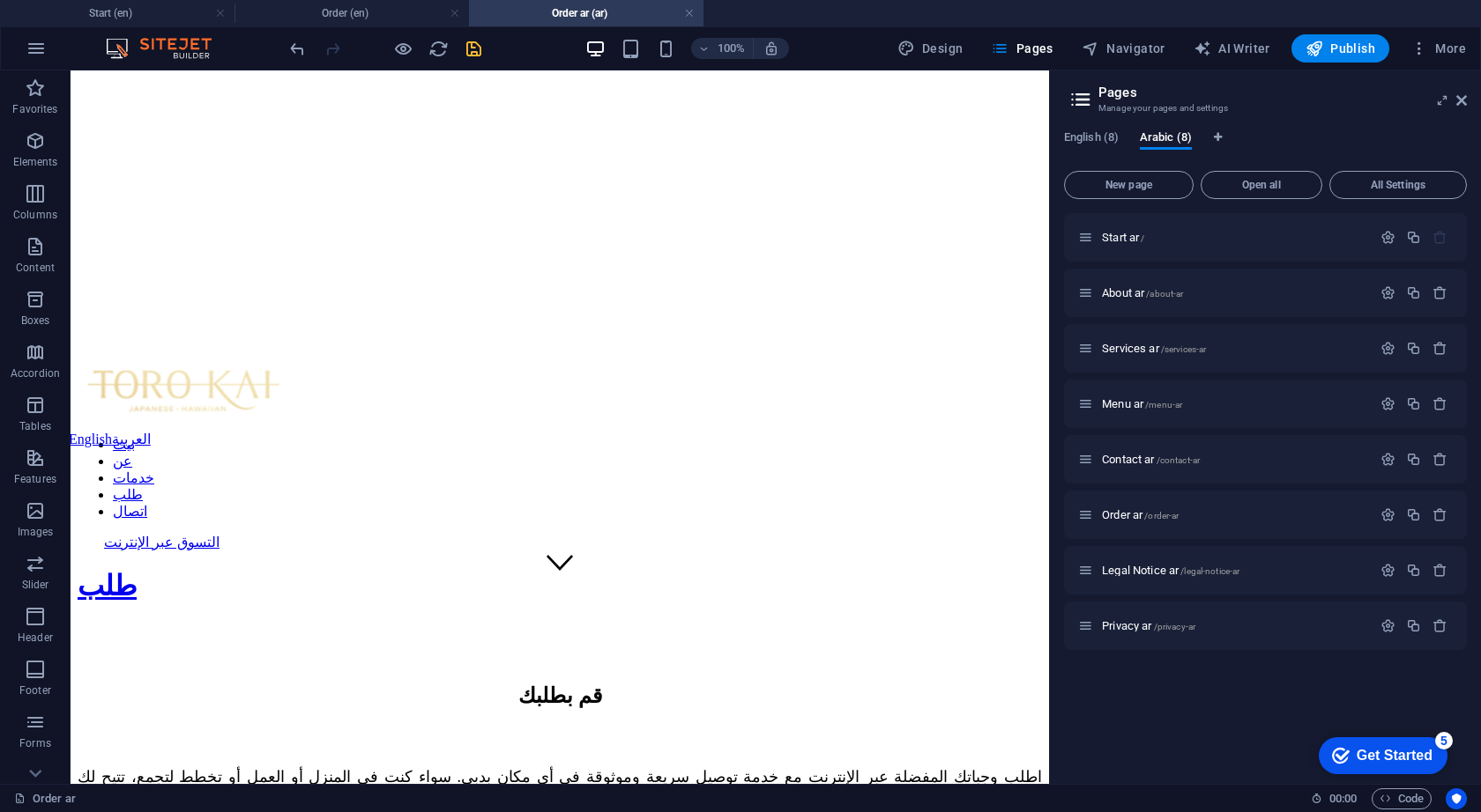
click at [467, 56] on icon "save" at bounding box center [474, 49] width 20 height 20
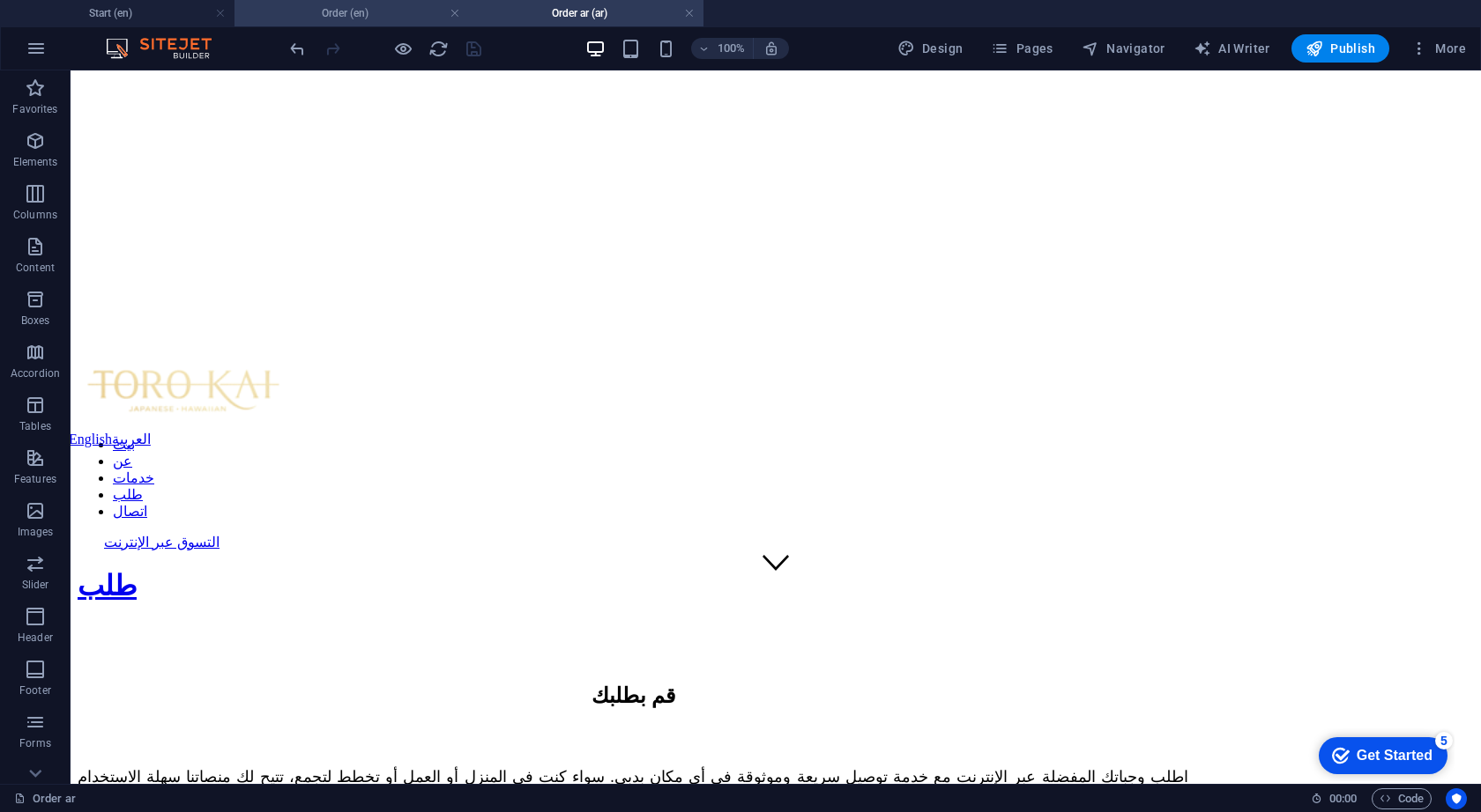
click at [362, 23] on li "Order (en)" at bounding box center [352, 13] width 235 height 26
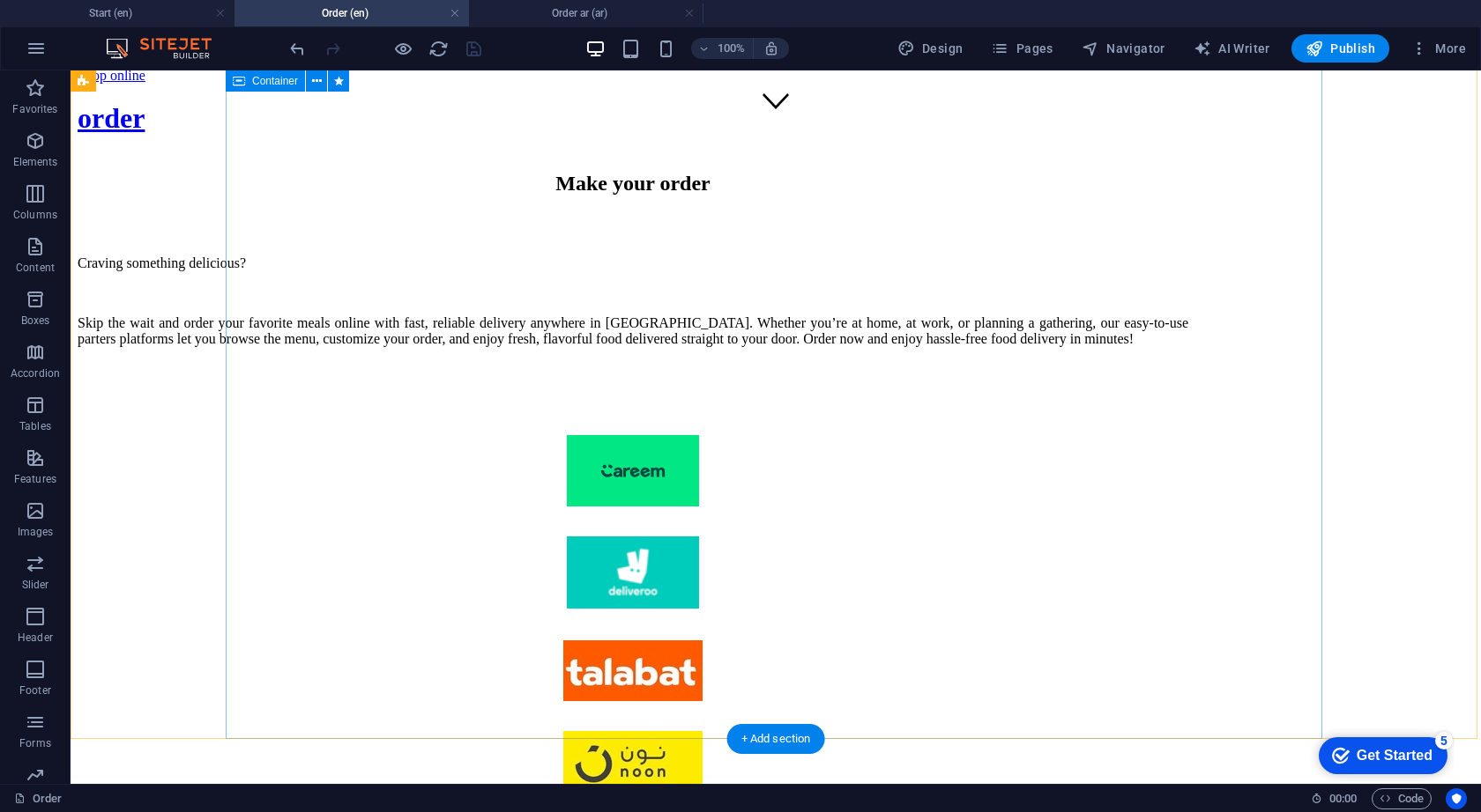
scroll to position [652, 0]
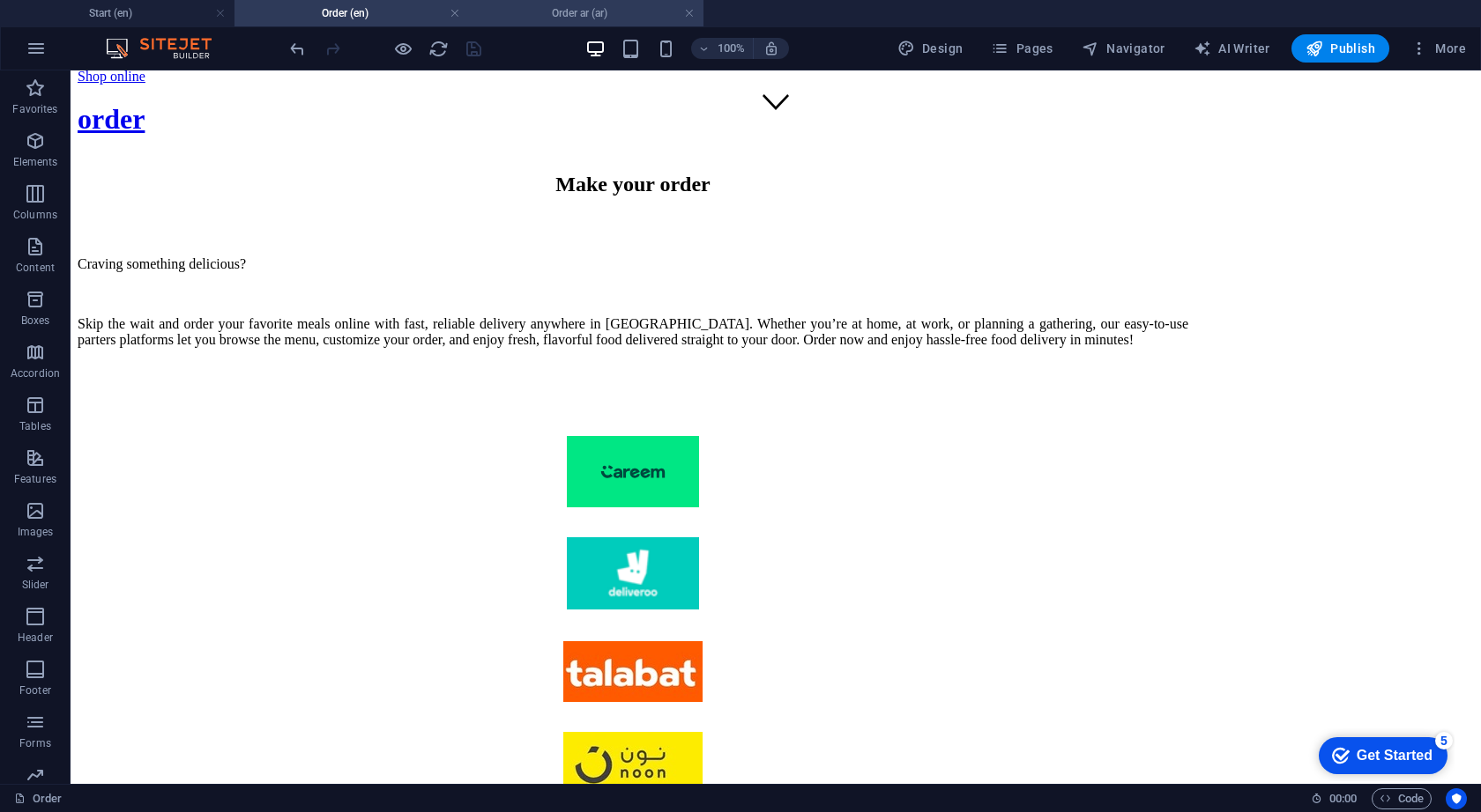
click at [550, 17] on h4 "Order ar (ar)" at bounding box center [586, 13] width 235 height 19
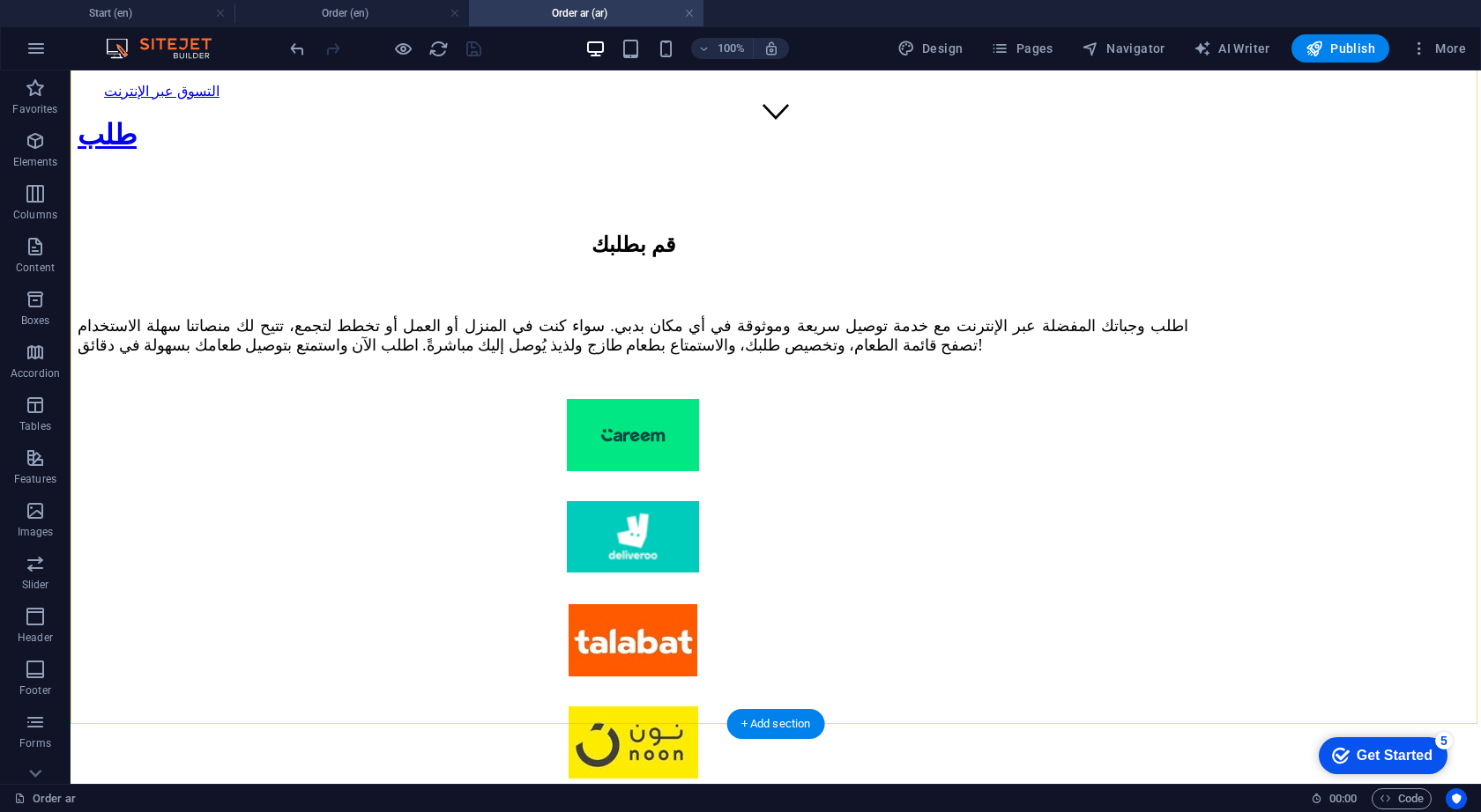
scroll to position [640, 0]
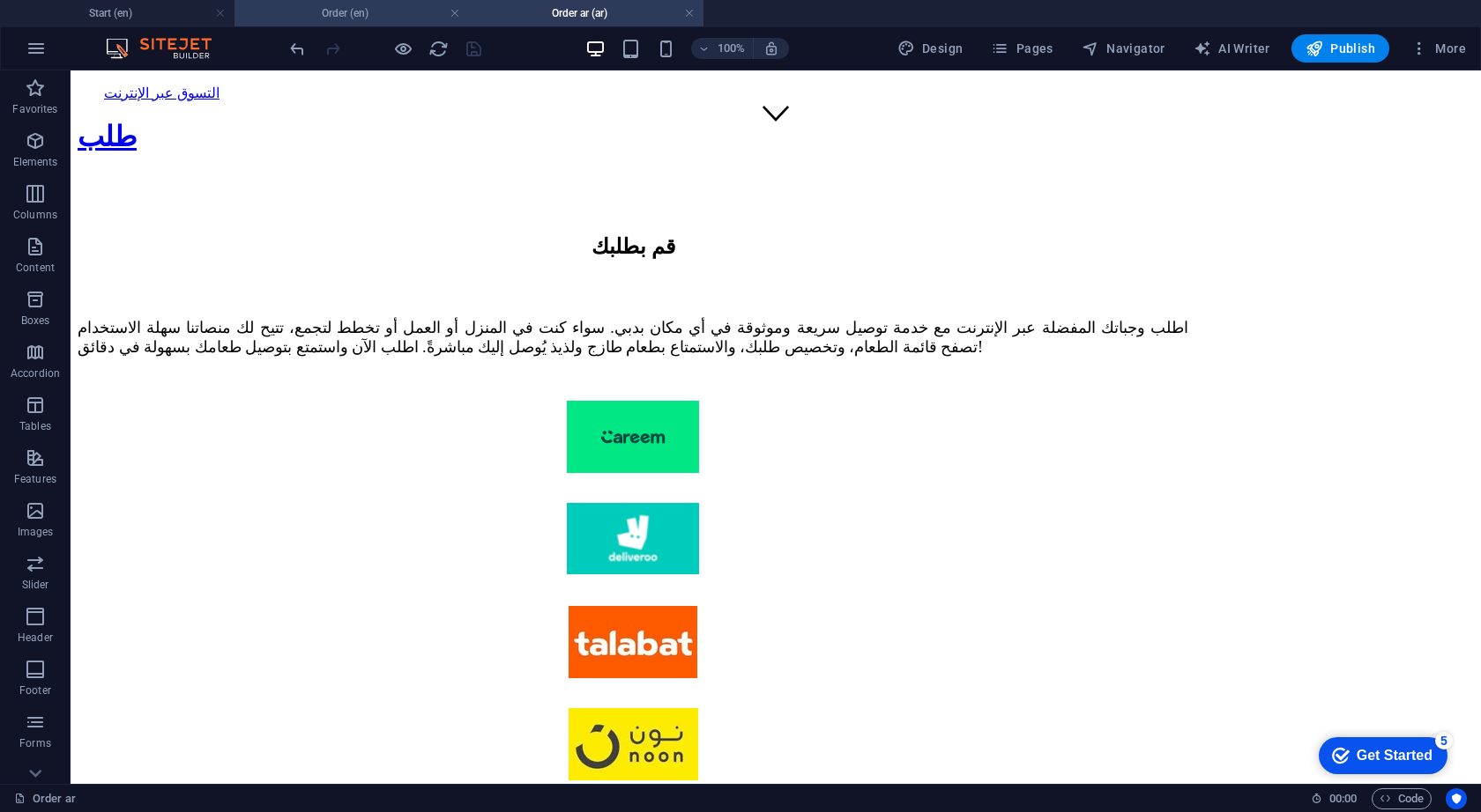
click at [362, 22] on h4 "Order (en)" at bounding box center [352, 13] width 235 height 19
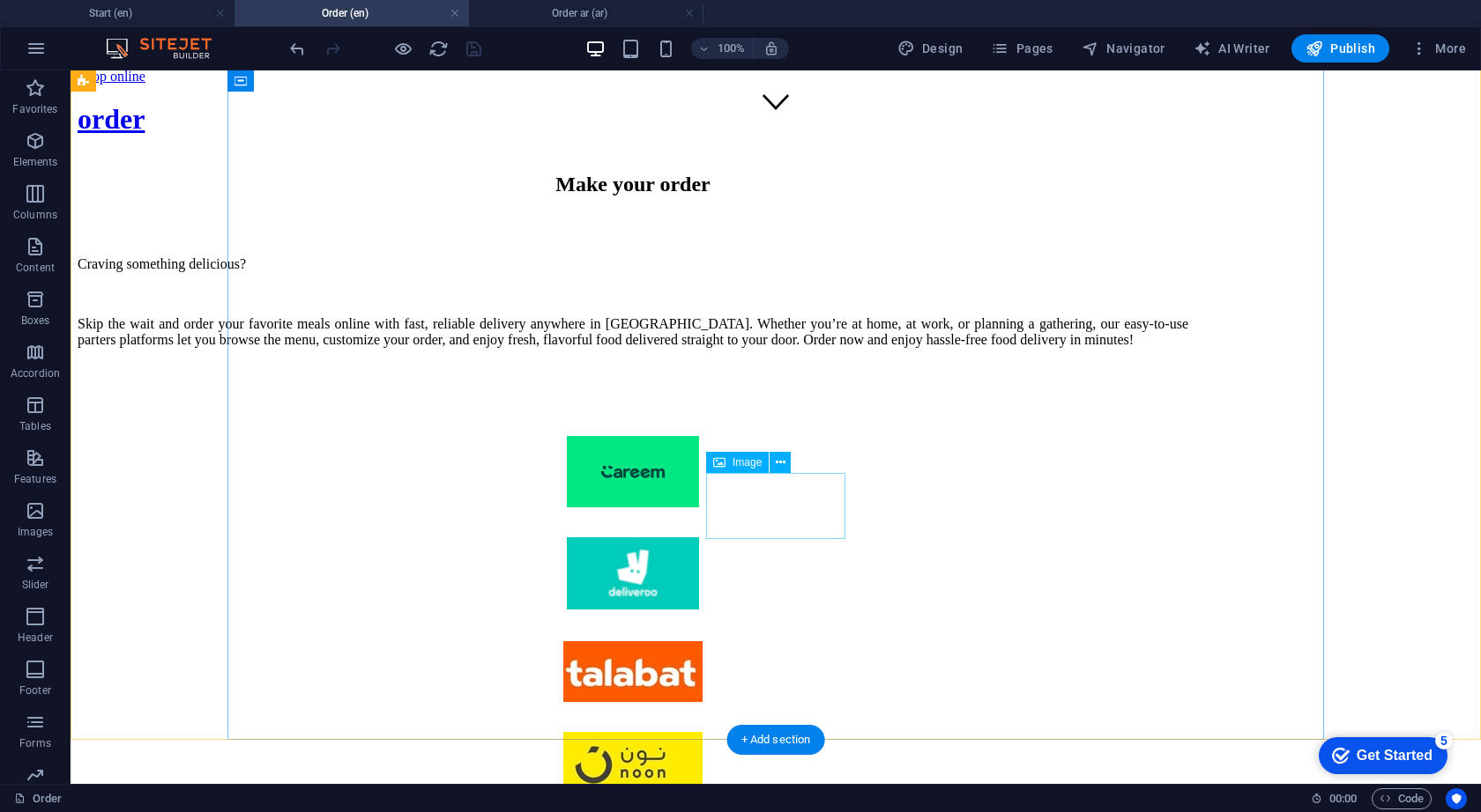
click at [772, 732] on figure at bounding box center [633, 767] width 1110 height 70
select select "px"
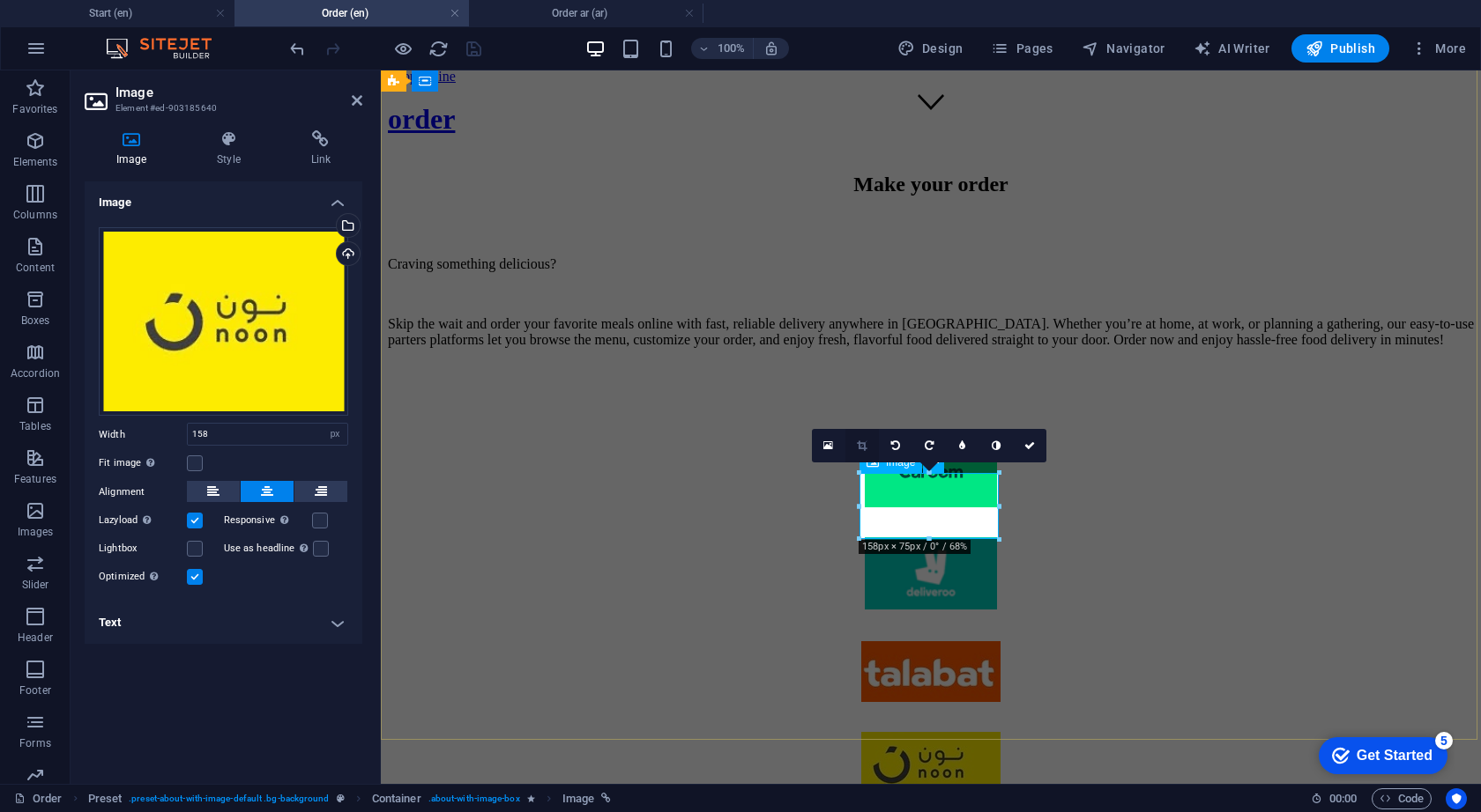
click at [860, 446] on icon at bounding box center [861, 445] width 10 height 11
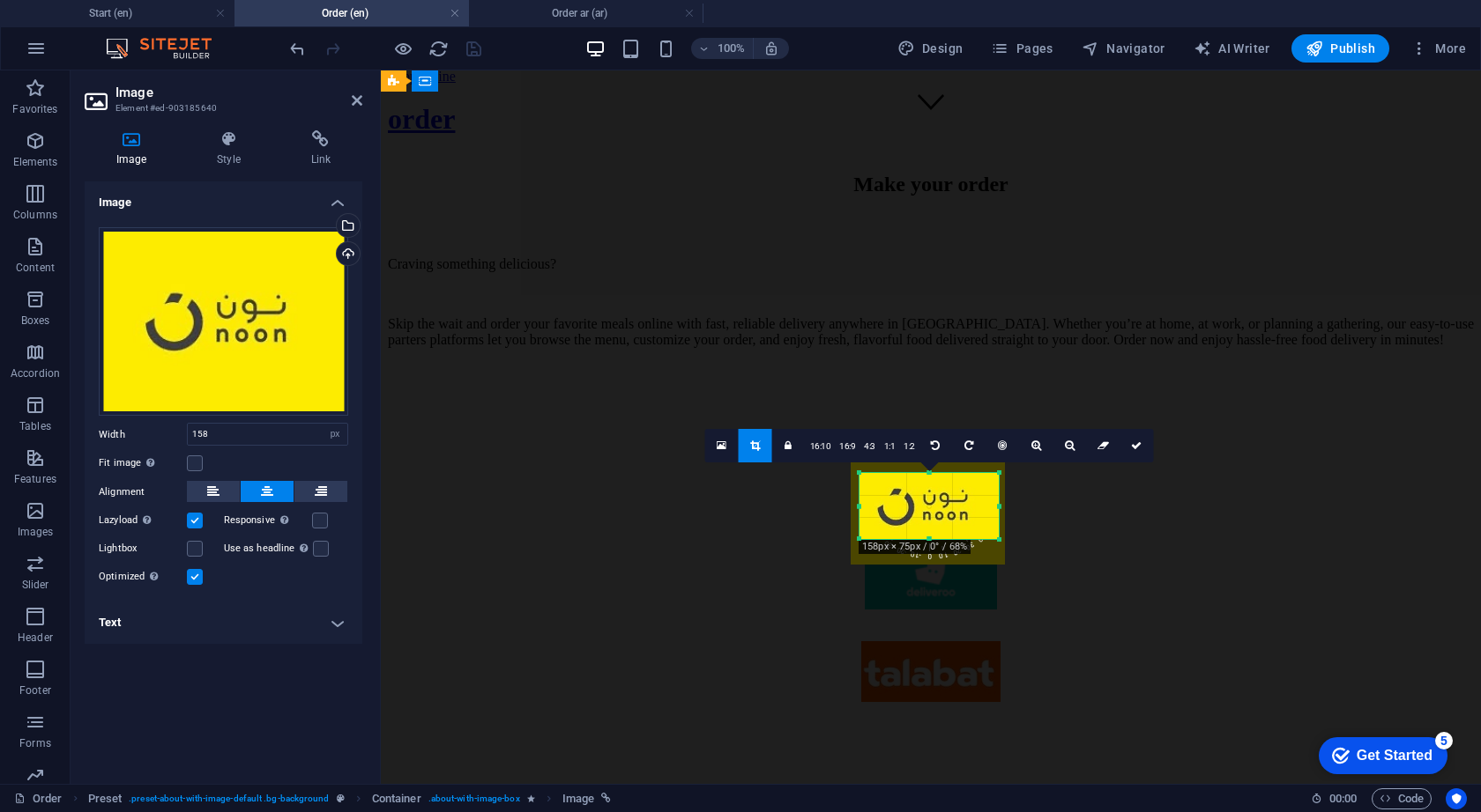
click at [947, 509] on div at bounding box center [927, 507] width 154 height 116
click at [1037, 452] on link at bounding box center [1036, 445] width 34 height 34
click at [1064, 447] on icon at bounding box center [1069, 445] width 10 height 11
click at [1035, 451] on link at bounding box center [1036, 445] width 34 height 34
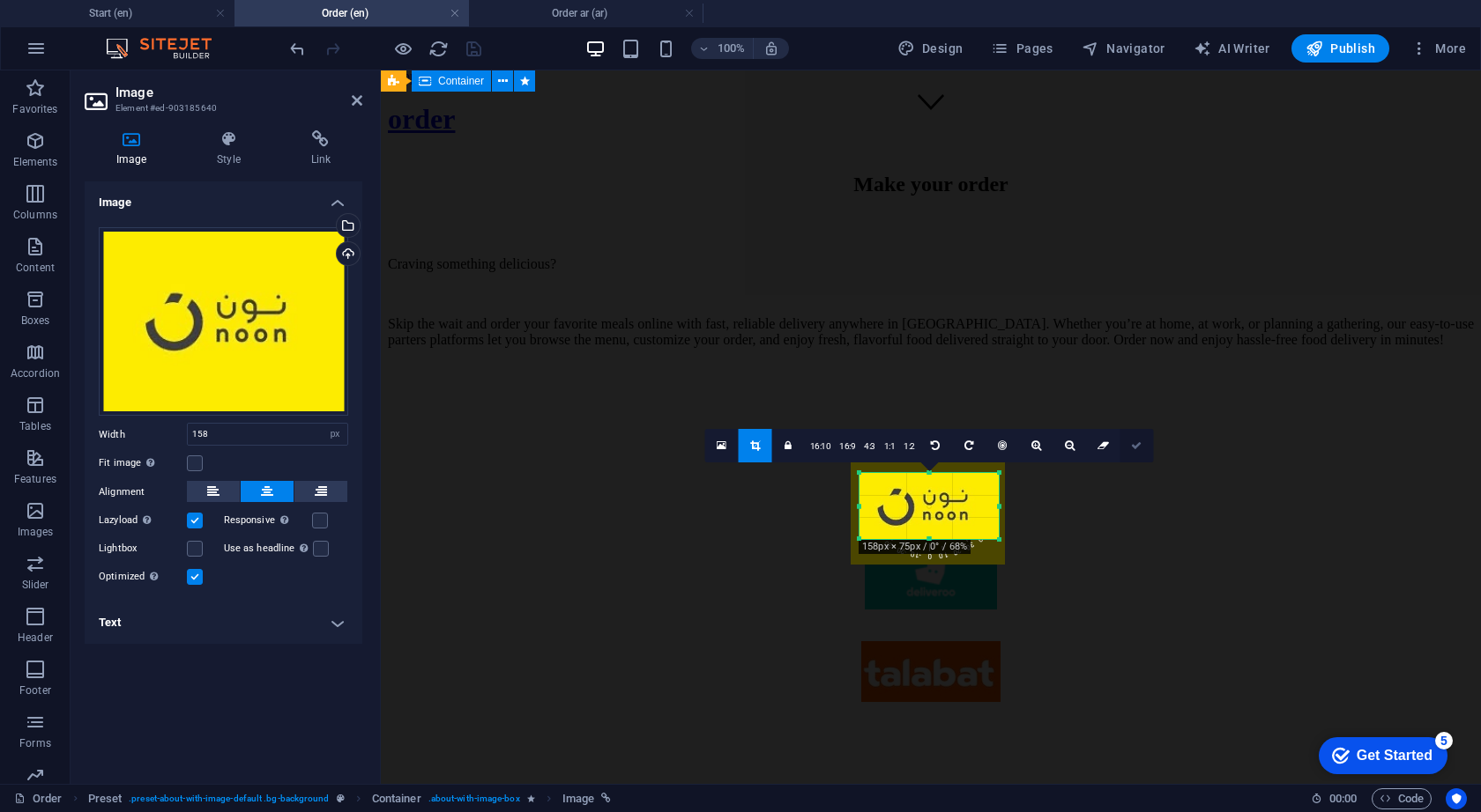
click at [1136, 440] on icon at bounding box center [1135, 445] width 11 height 11
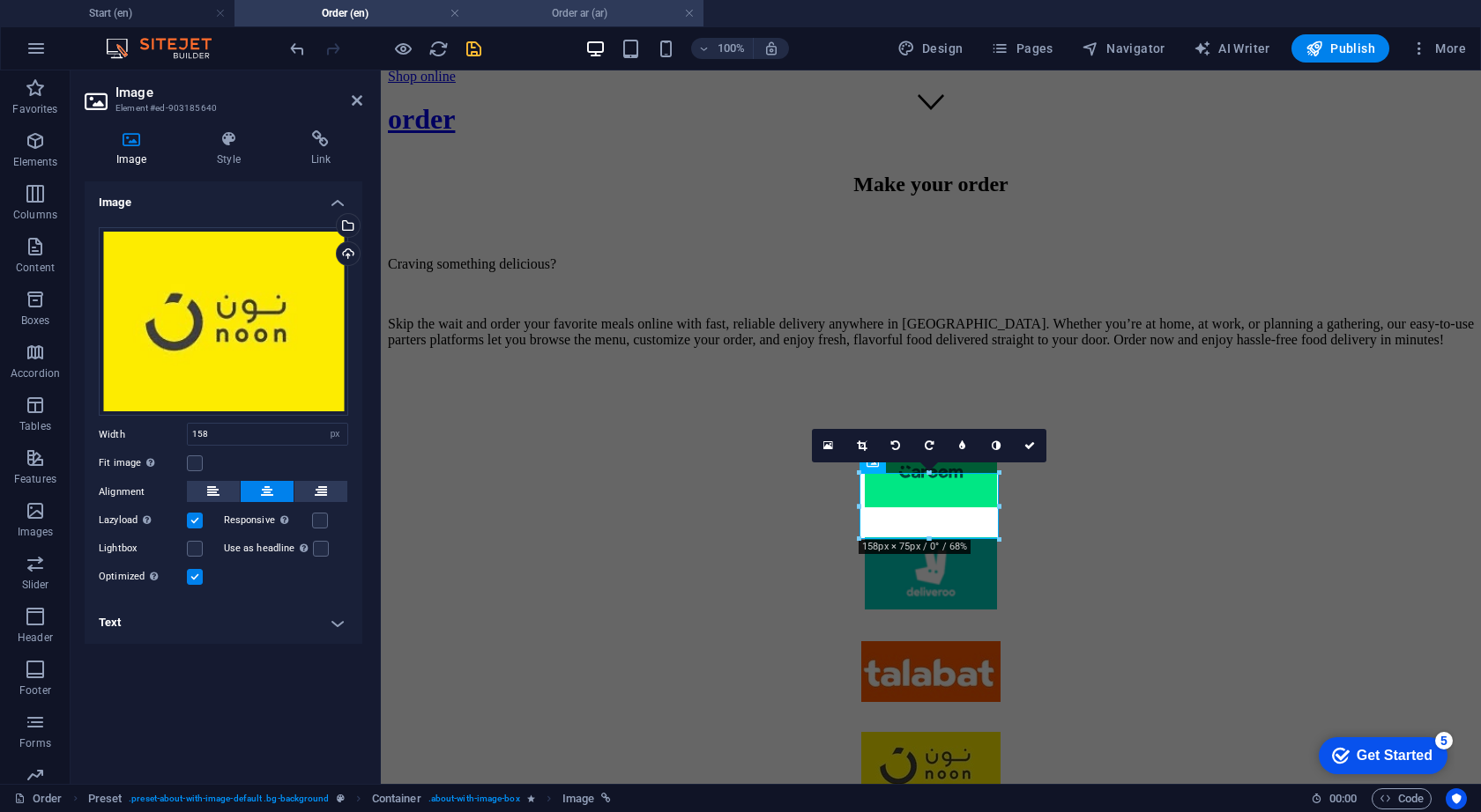
click at [577, 17] on h4 "Order ar (ar)" at bounding box center [586, 13] width 235 height 19
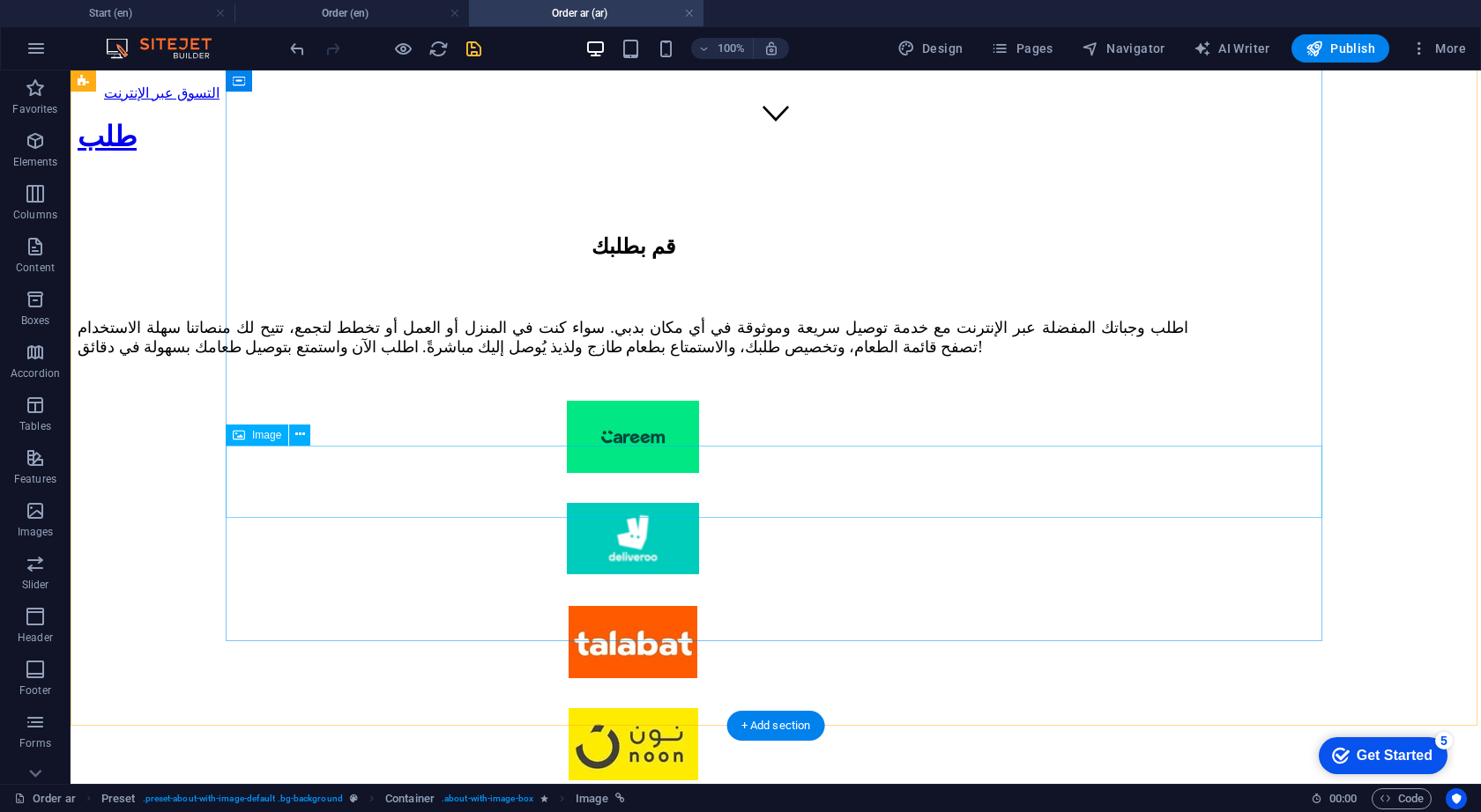
click at [781, 708] on figure at bounding box center [633, 746] width 1110 height 76
select select "px"
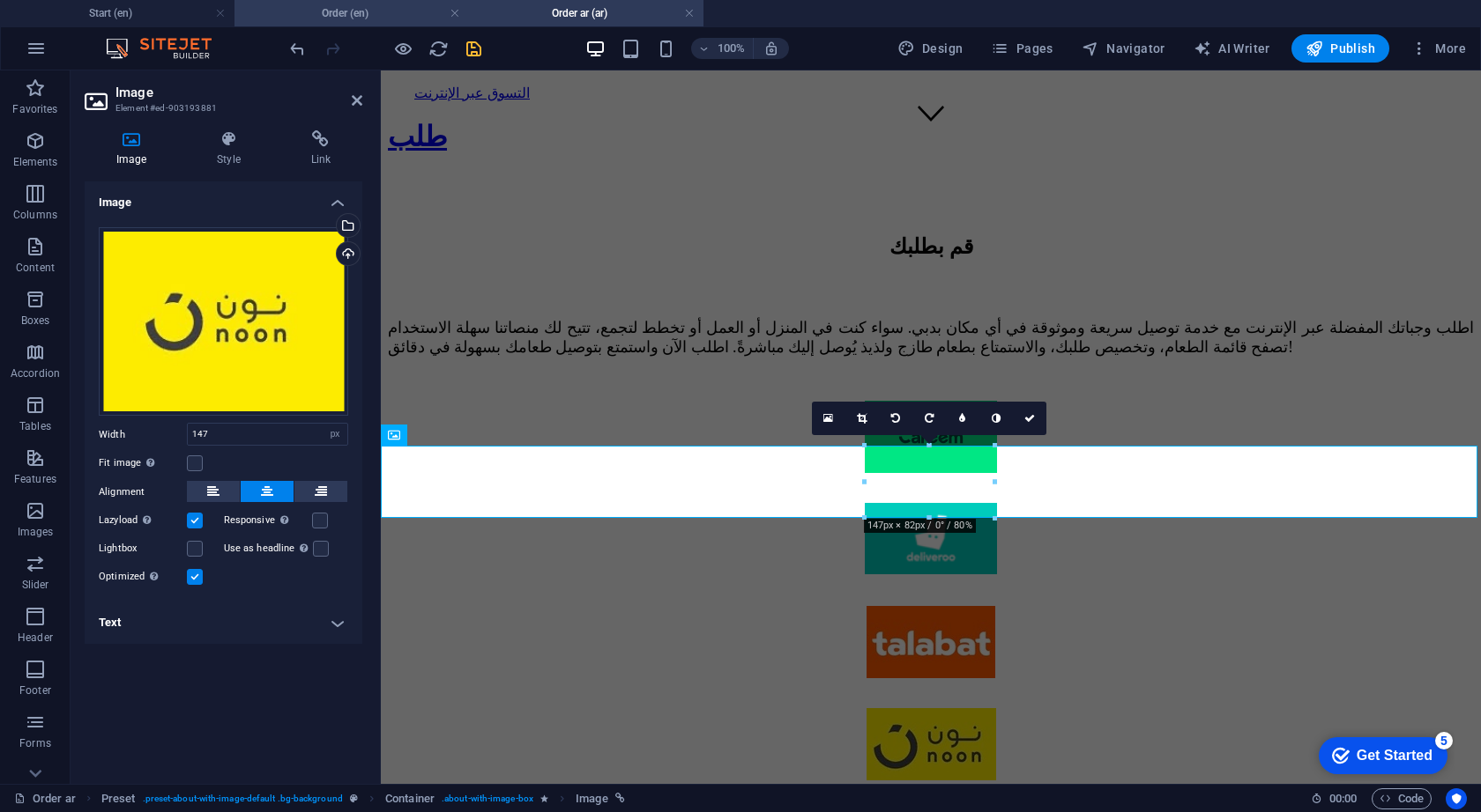
click at [369, 20] on h4 "Order (en)" at bounding box center [352, 13] width 235 height 19
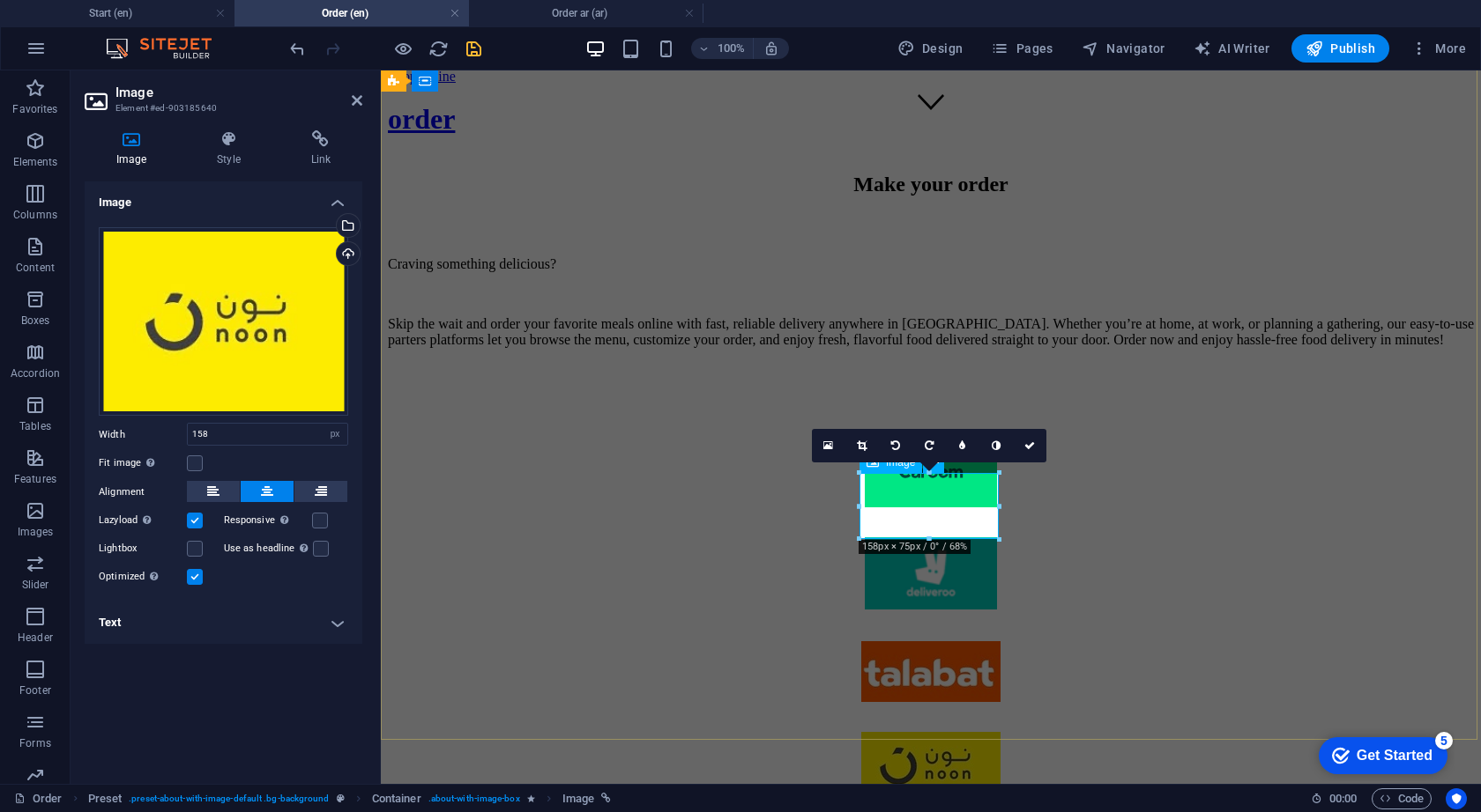
click at [939, 732] on figure at bounding box center [930, 767] width 1085 height 70
click at [213, 436] on input "158" at bounding box center [268, 433] width 160 height 21
type input "147"
click at [860, 445] on icon at bounding box center [861, 448] width 10 height 11
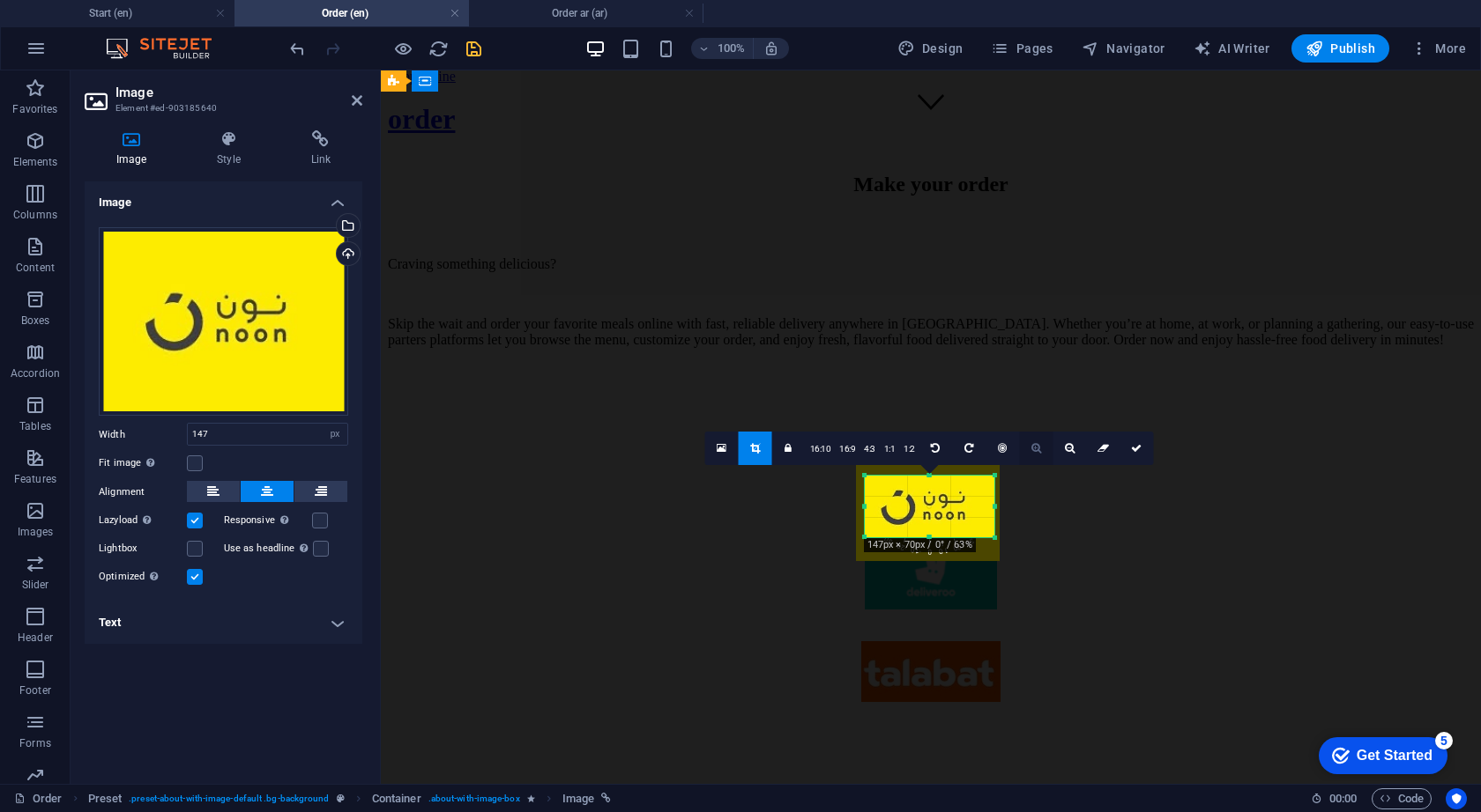
click at [1037, 449] on icon at bounding box center [1036, 448] width 10 height 11
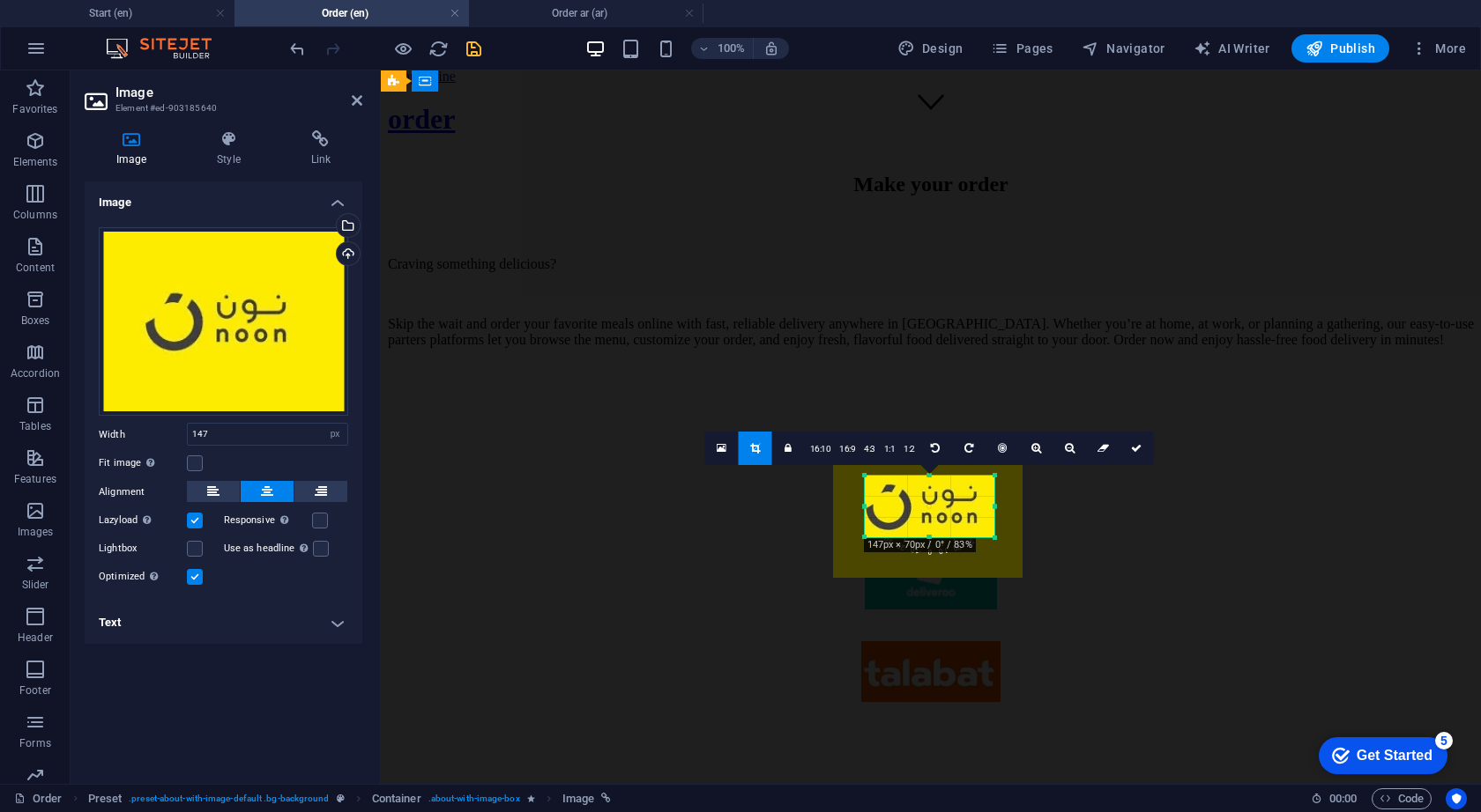
click at [963, 537] on div "180 170 160 150 140 130 120 110 100 90 80 70 60 50 40 30 20 10 0 -10 -20 -30 -4…" at bounding box center [929, 506] width 130 height 62
click at [234, 147] on icon at bounding box center [228, 140] width 86 height 18
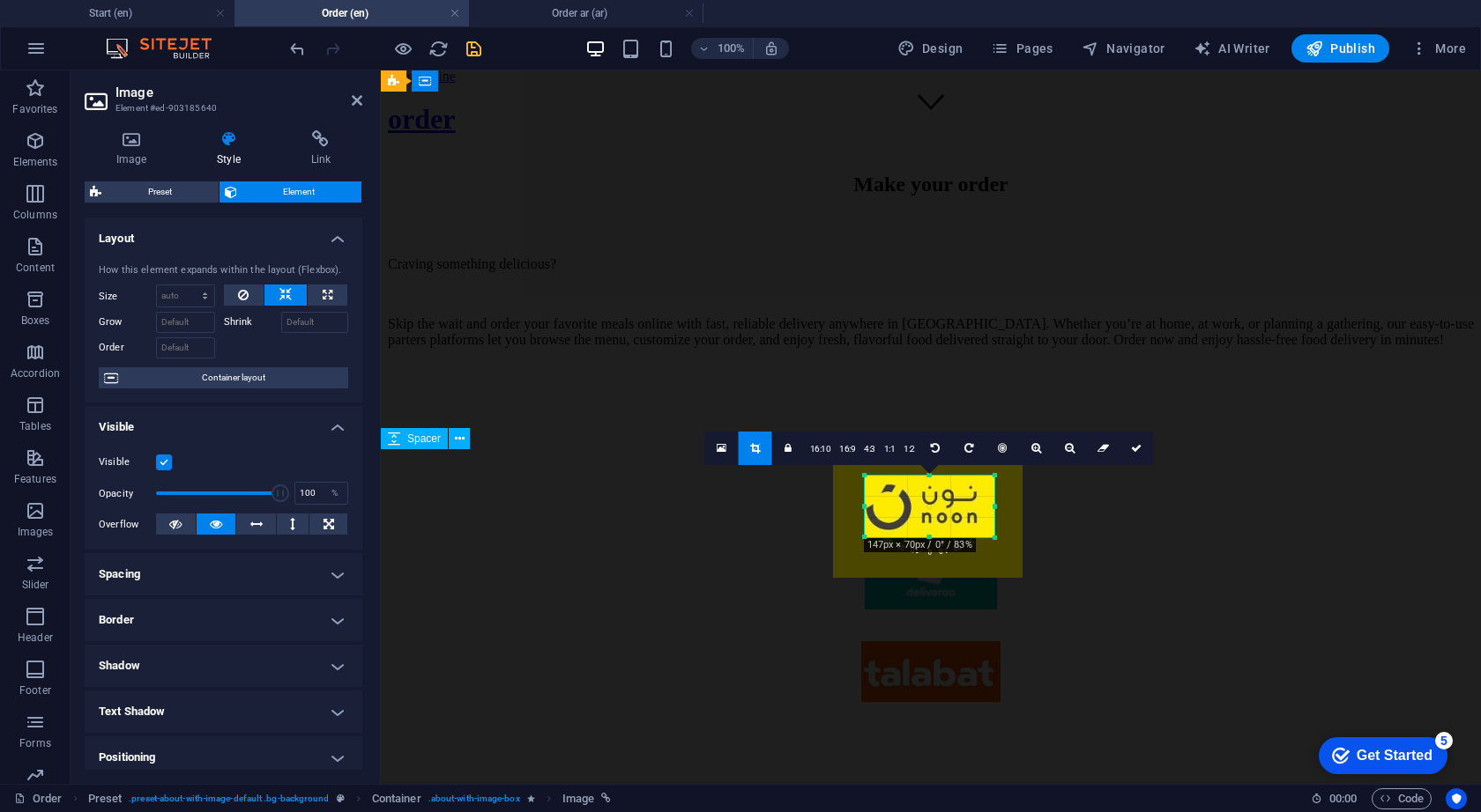
click at [936, 537] on div "180 170 160 150 140 130 120 110 100 90 80 70 60 50 40 30 20 10 0 -10 -20 -30 -4…" at bounding box center [929, 506] width 130 height 62
click at [993, 506] on div at bounding box center [994, 505] width 6 height 61
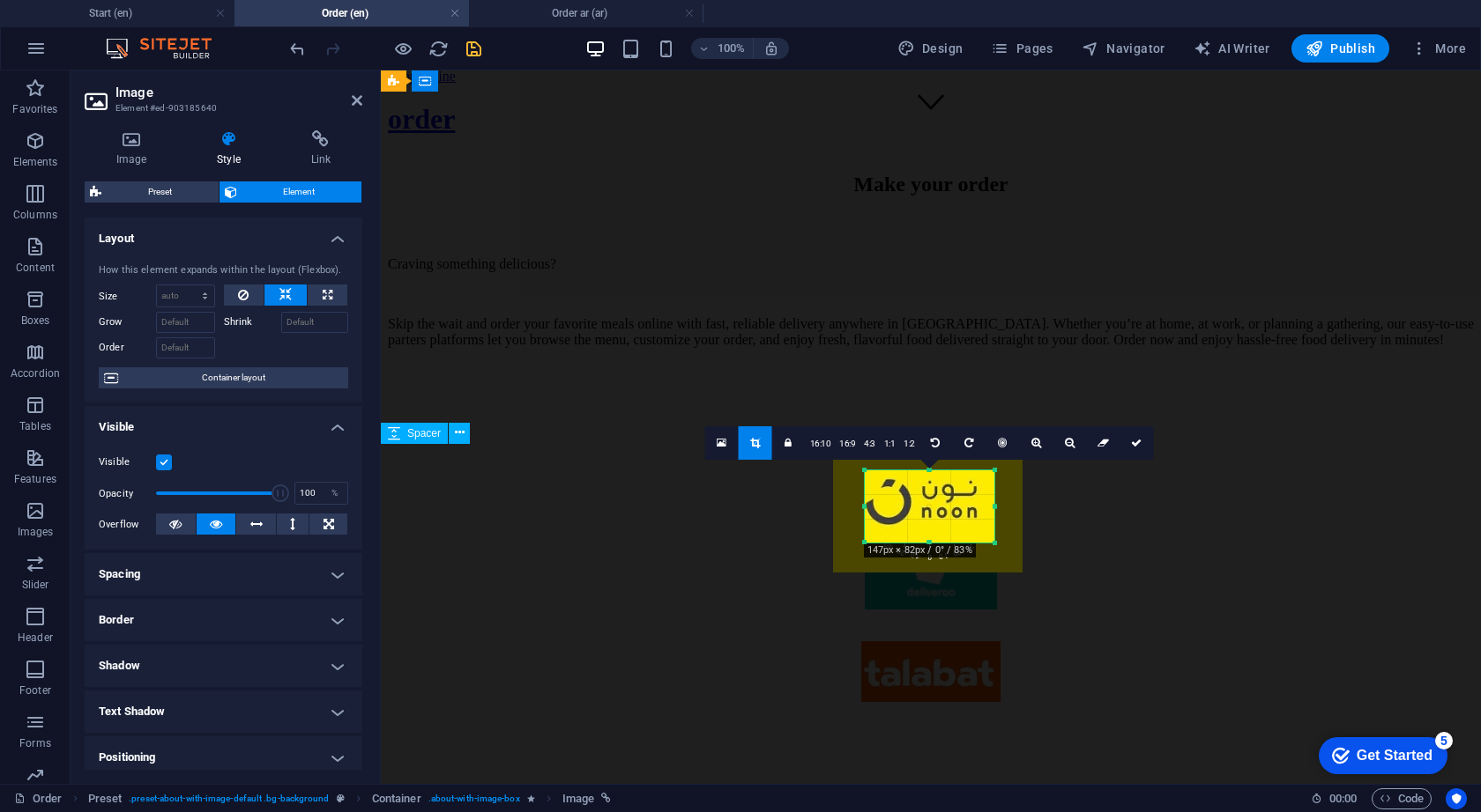
drag, startPoint x: 927, startPoint y: 535, endPoint x: 928, endPoint y: 547, distance: 12.0
click at [945, 499] on div at bounding box center [932, 504] width 190 height 142
click at [1128, 445] on link at bounding box center [1137, 443] width 34 height 34
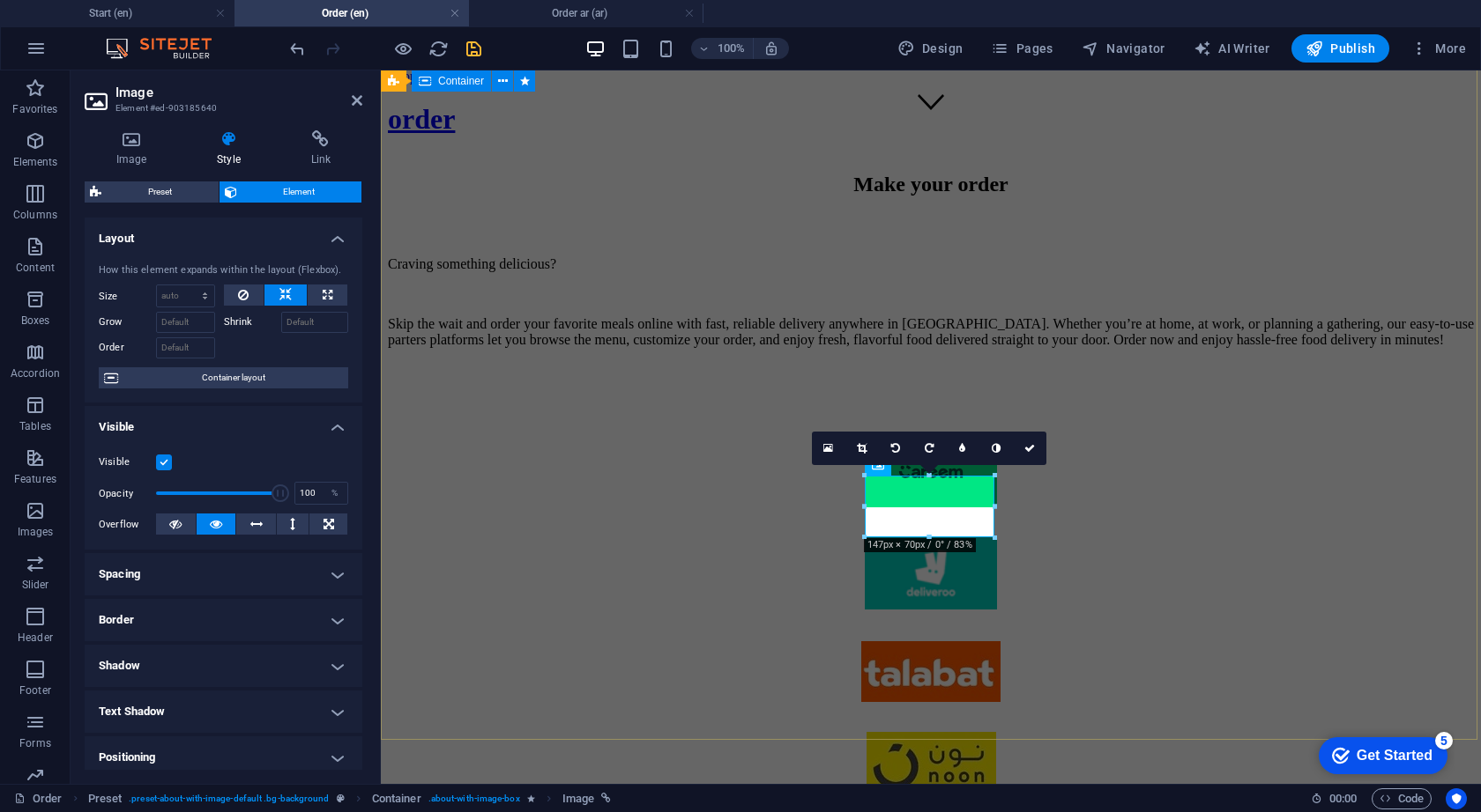
click at [1123, 530] on div "Make your order Craving something delicious? Skip the wait and order your favor…" at bounding box center [930, 595] width 1085 height 881
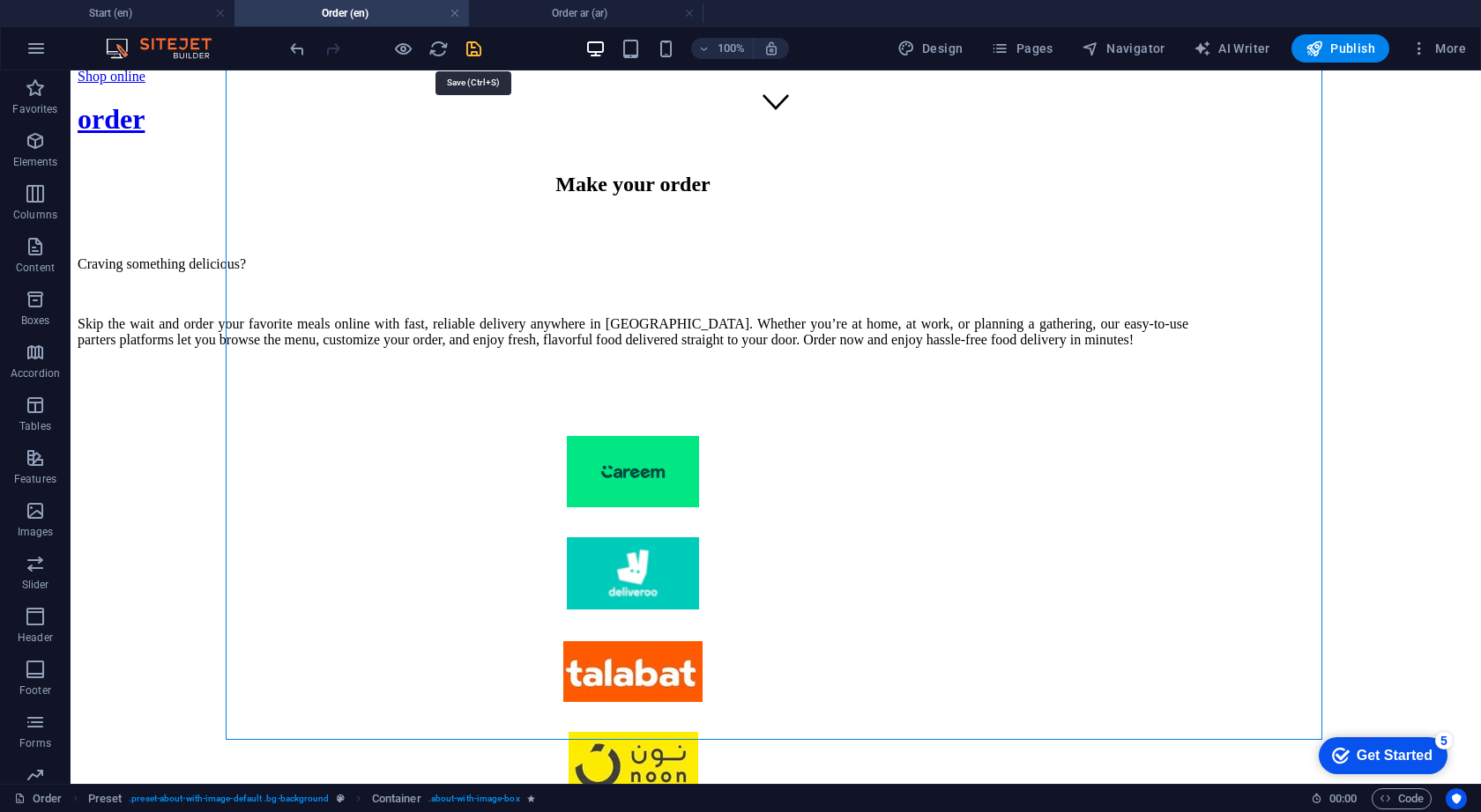
click at [474, 53] on icon "save" at bounding box center [474, 49] width 20 height 20
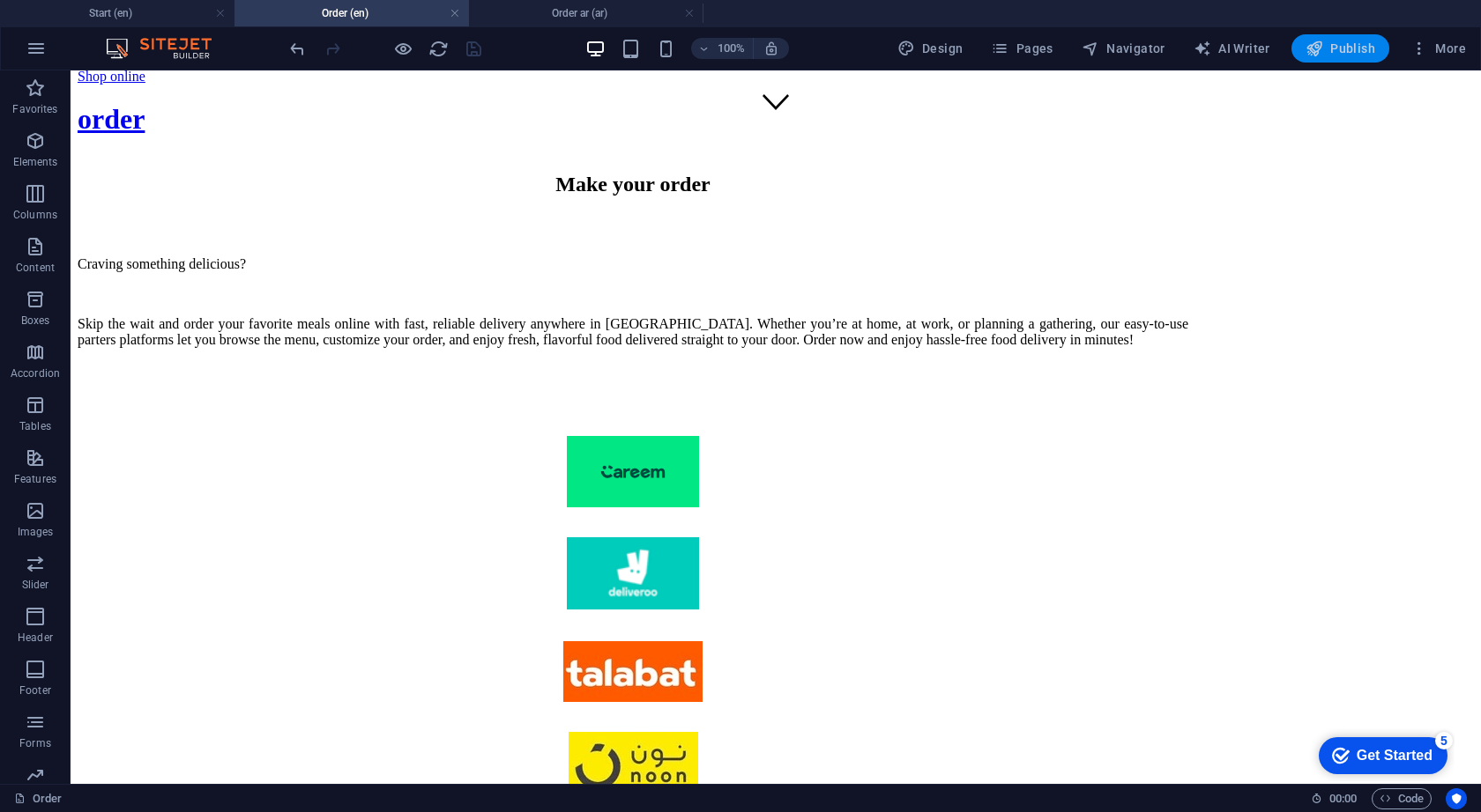
click at [1351, 45] on span "Publish" at bounding box center [1340, 49] width 70 height 18
